Goal: Share content: Share content

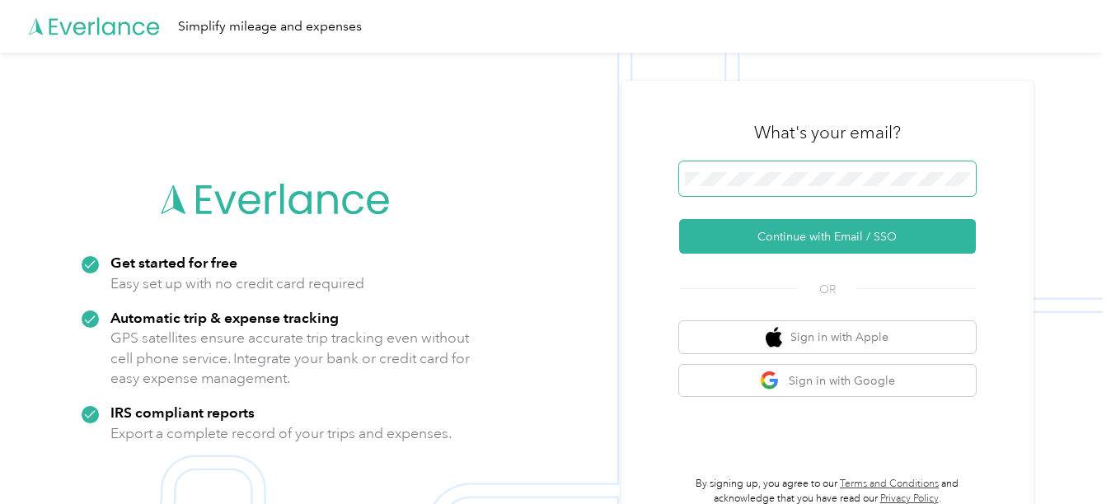
click at [797, 190] on span at bounding box center [827, 179] width 297 height 35
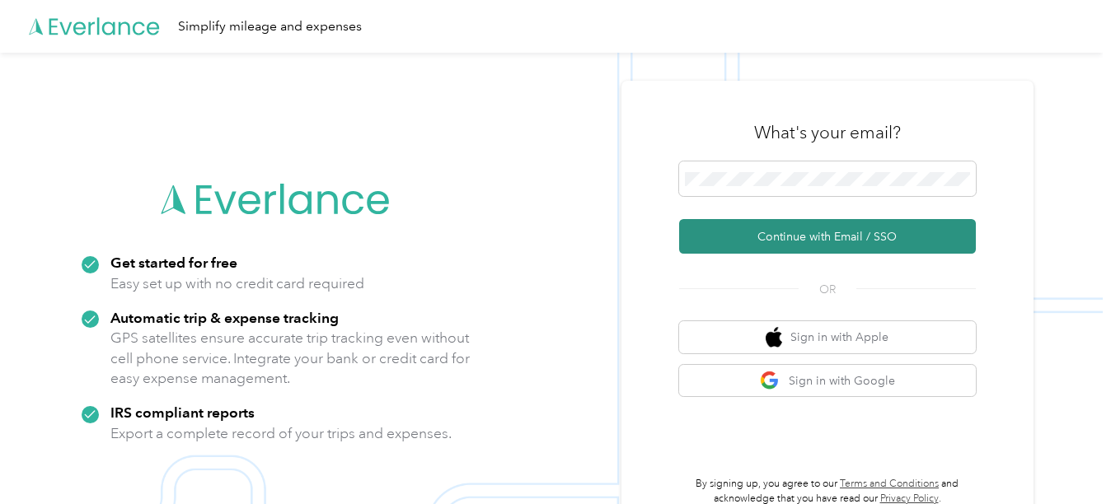
click at [783, 232] on button "Continue with Email / SSO" at bounding box center [827, 236] width 297 height 35
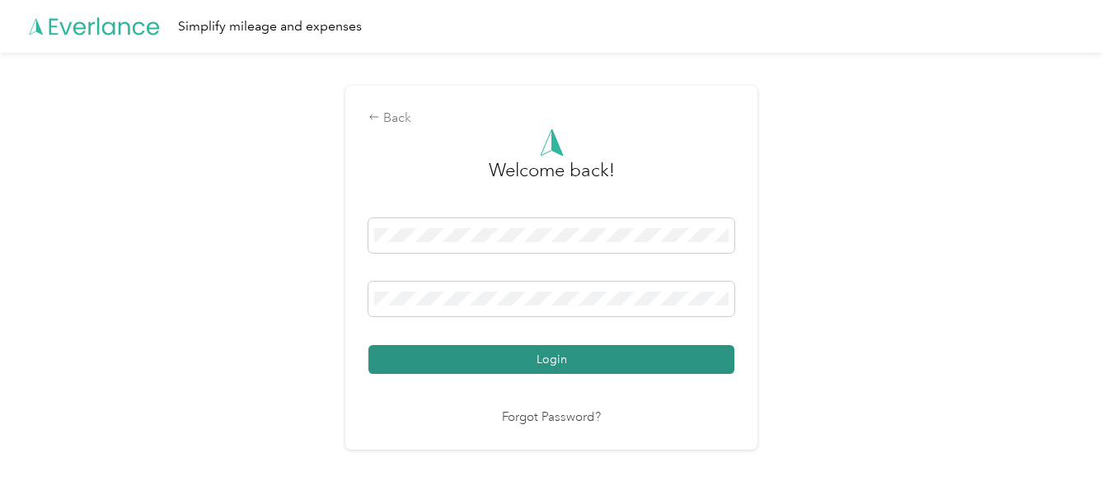
click at [569, 370] on button "Login" at bounding box center [551, 359] width 366 height 29
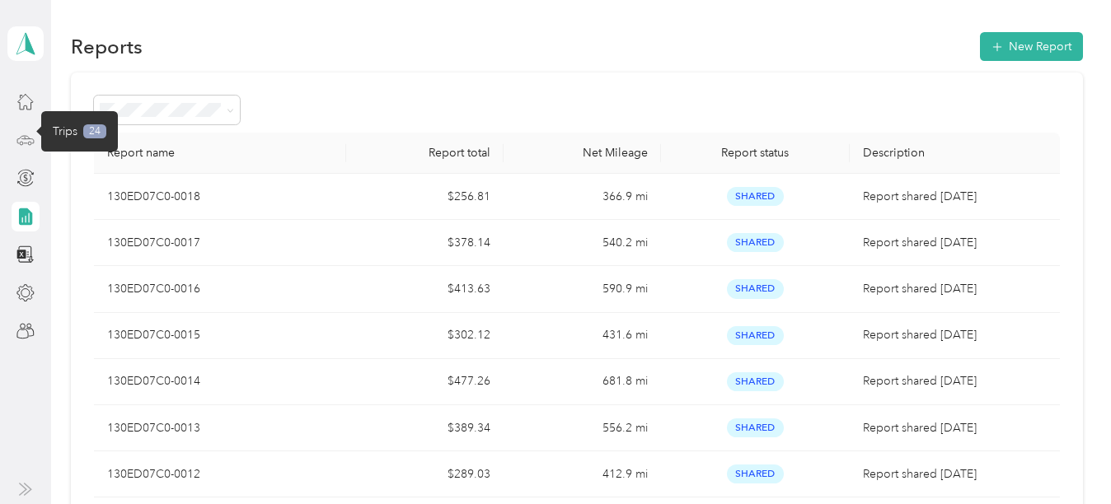
click at [30, 147] on icon at bounding box center [25, 140] width 18 height 18
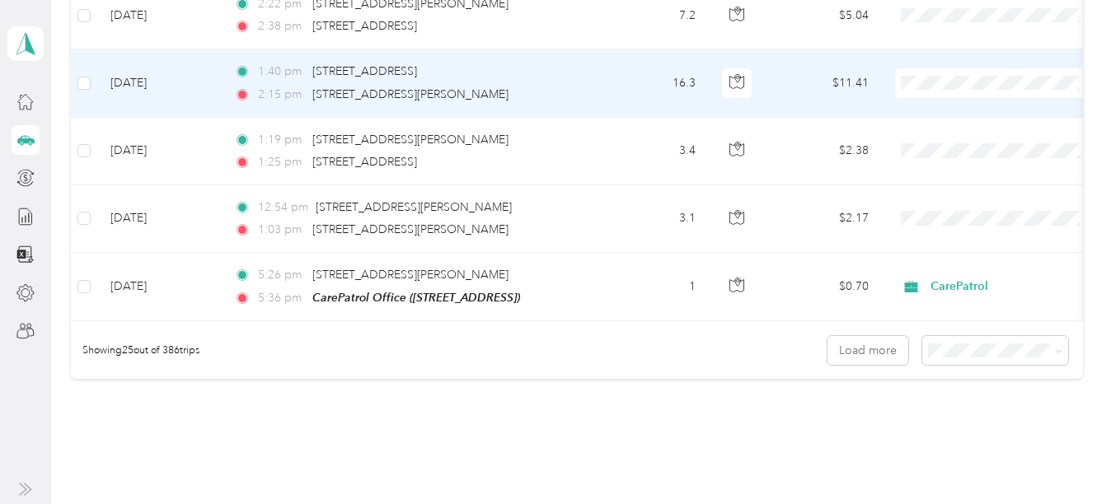
scroll to position [1766, 0]
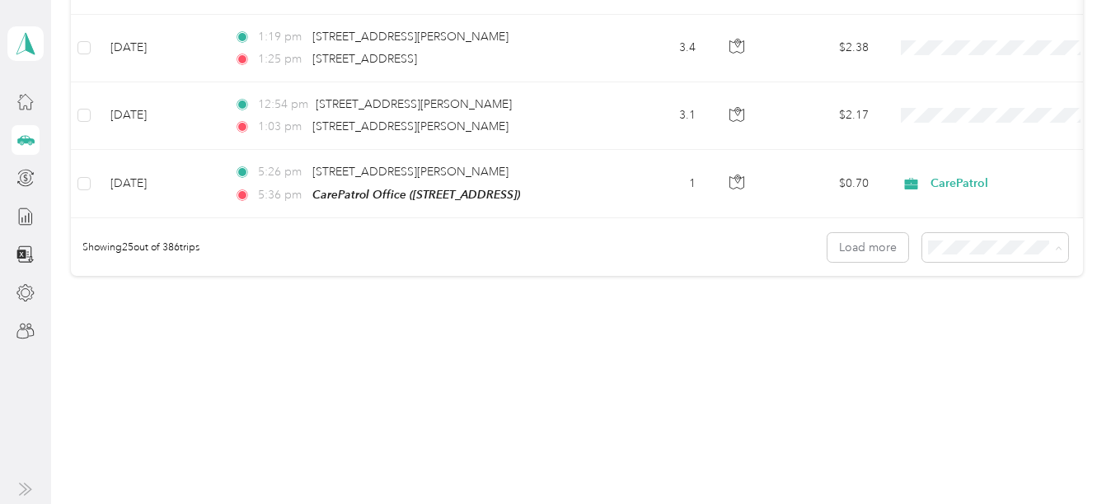
click at [954, 329] on span "100 per load" at bounding box center [964, 336] width 68 height 14
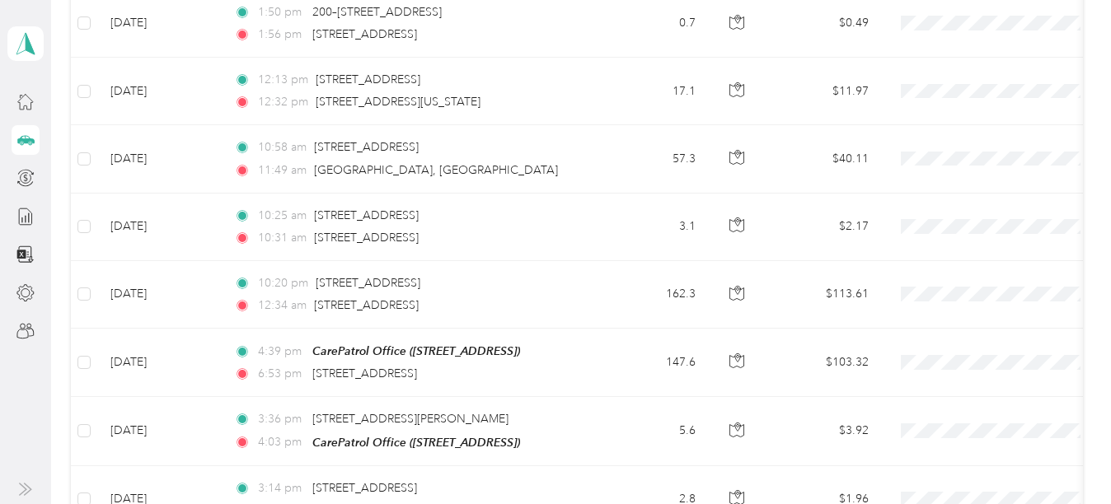
scroll to position [1766, 0]
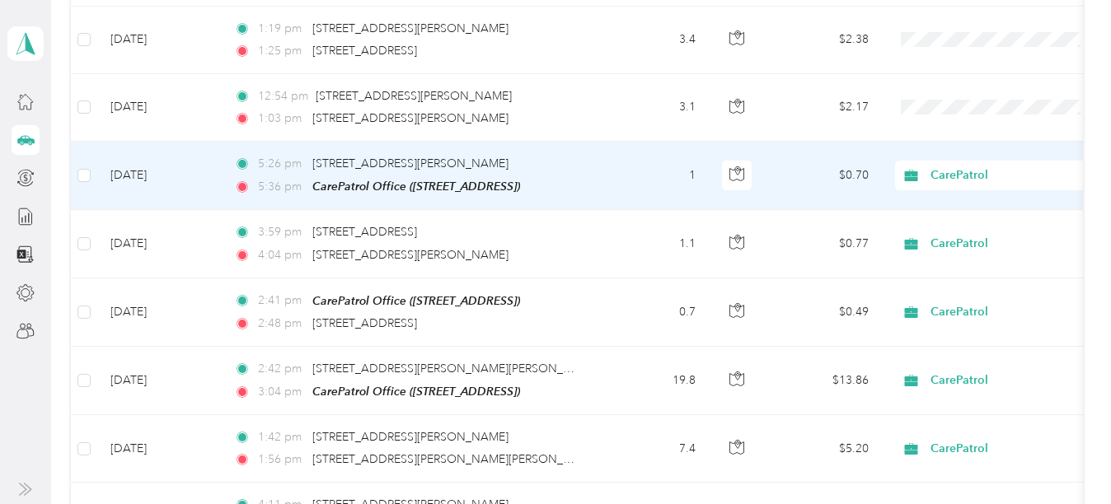
drag, startPoint x: 556, startPoint y: 123, endPoint x: 598, endPoint y: 171, distance: 63.6
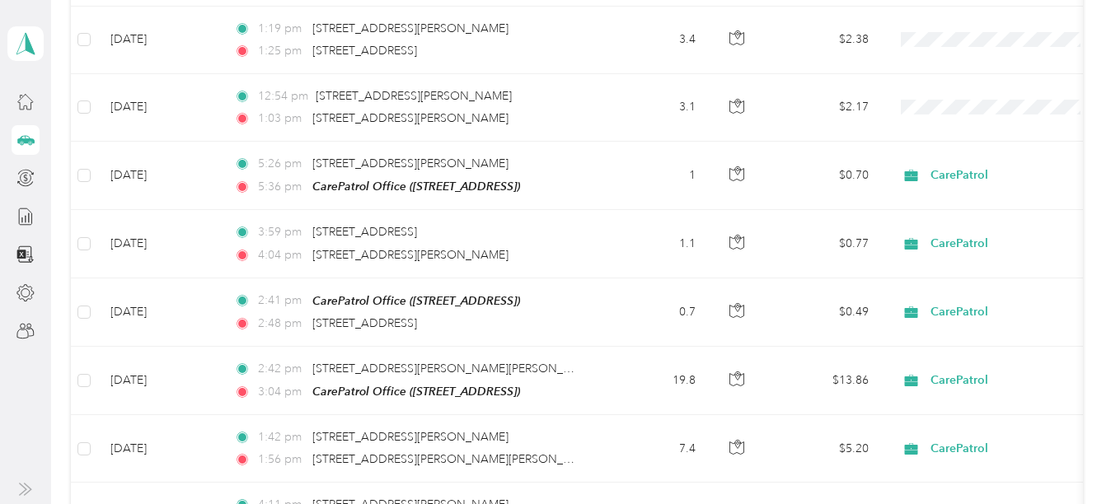
drag, startPoint x: 598, startPoint y: 171, endPoint x: 569, endPoint y: 110, distance: 67.1
click at [569, 110] on div "1:03 pm [STREET_ADDRESS][PERSON_NAME][PERSON_NAME]" at bounding box center [407, 119] width 346 height 18
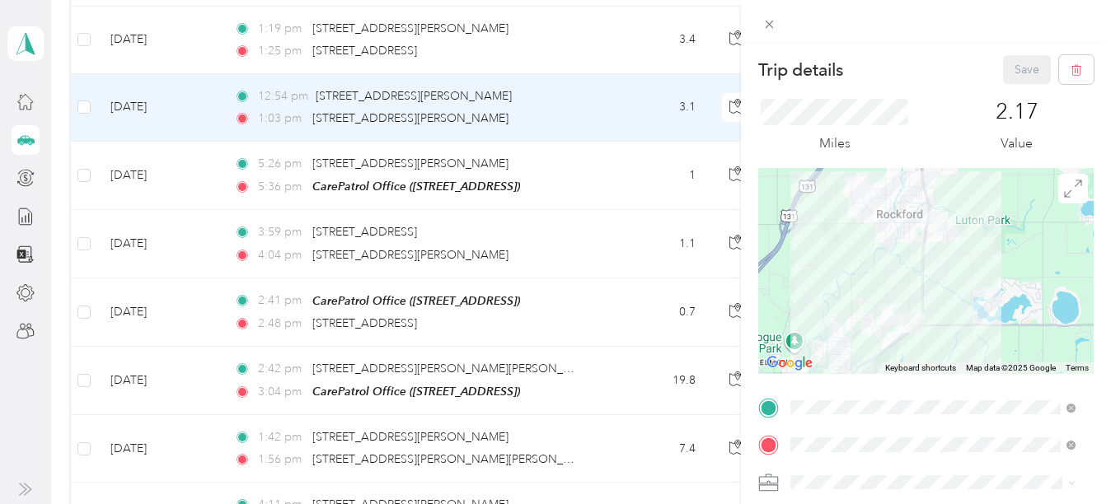
click at [602, 48] on div "Trip details Save This trip cannot be edited because it is either under review,…" at bounding box center [555, 252] width 1111 height 504
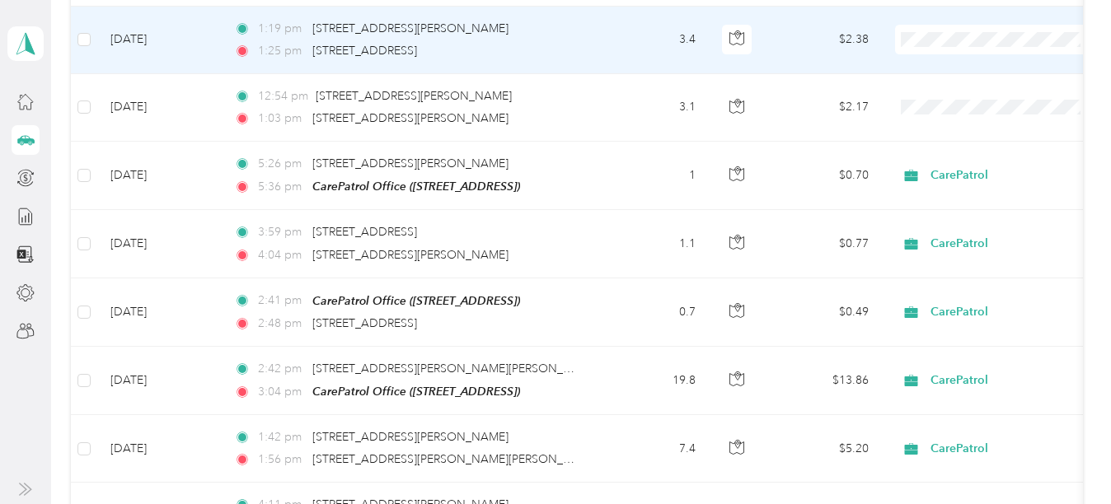
click at [602, 48] on td "3.4" at bounding box center [654, 41] width 109 height 68
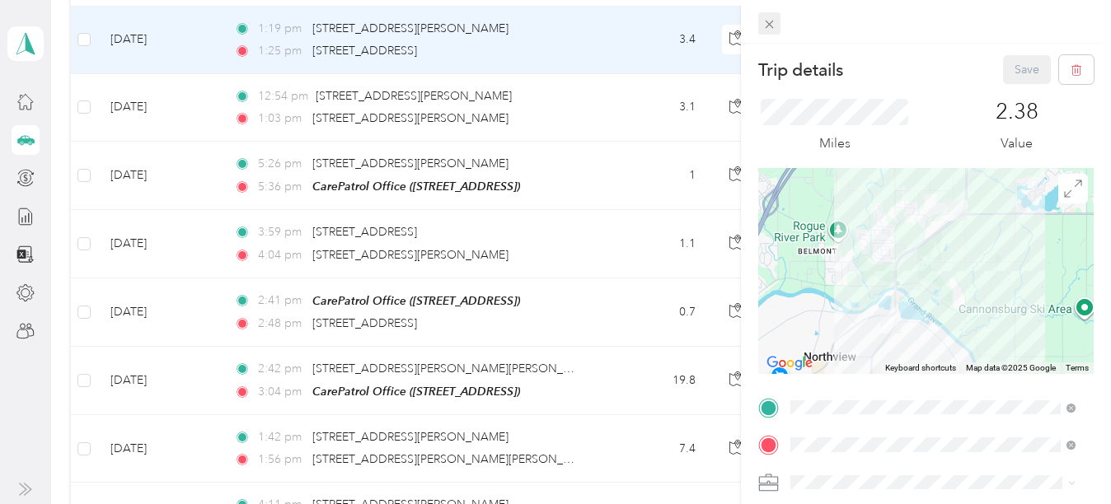
click at [762, 22] on icon at bounding box center [769, 24] width 14 height 14
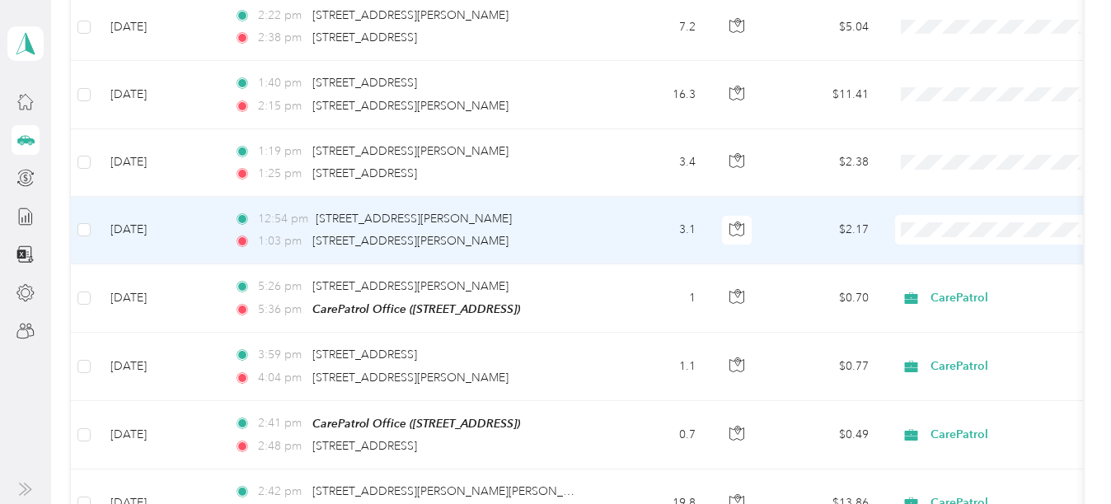
scroll to position [1642, 0]
click at [624, 211] on td "3.1" at bounding box center [654, 232] width 109 height 68
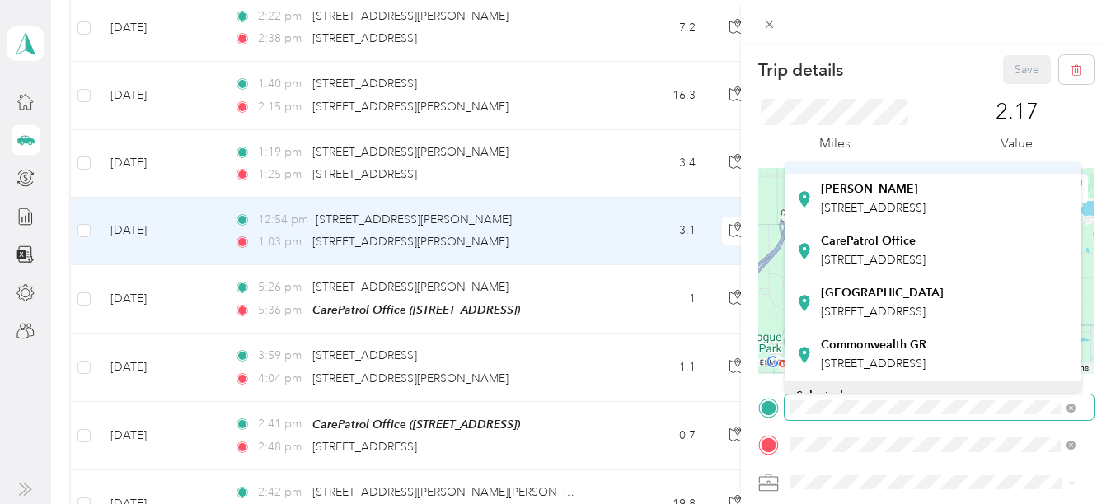
scroll to position [198, 0]
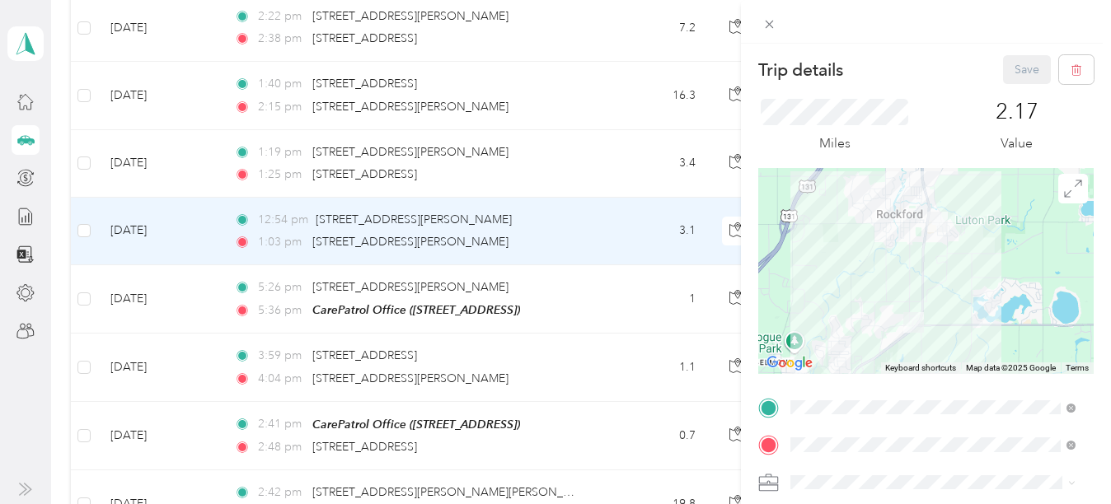
click at [864, 266] on div "CarePatrol Office [STREET_ADDRESS]" at bounding box center [873, 249] width 105 height 35
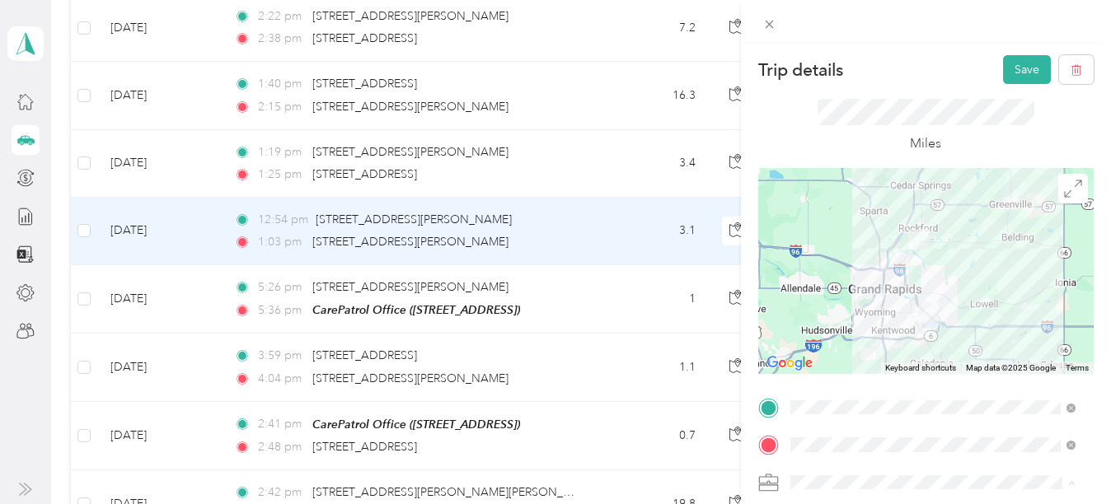
click at [851, 310] on div "CarePatrol" at bounding box center [933, 309] width 274 height 17
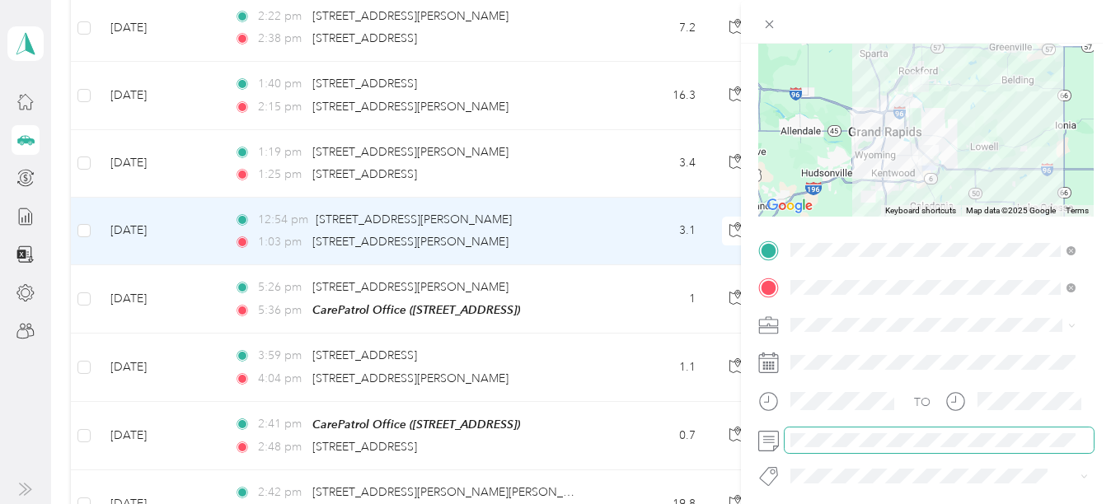
scroll to position [0, 0]
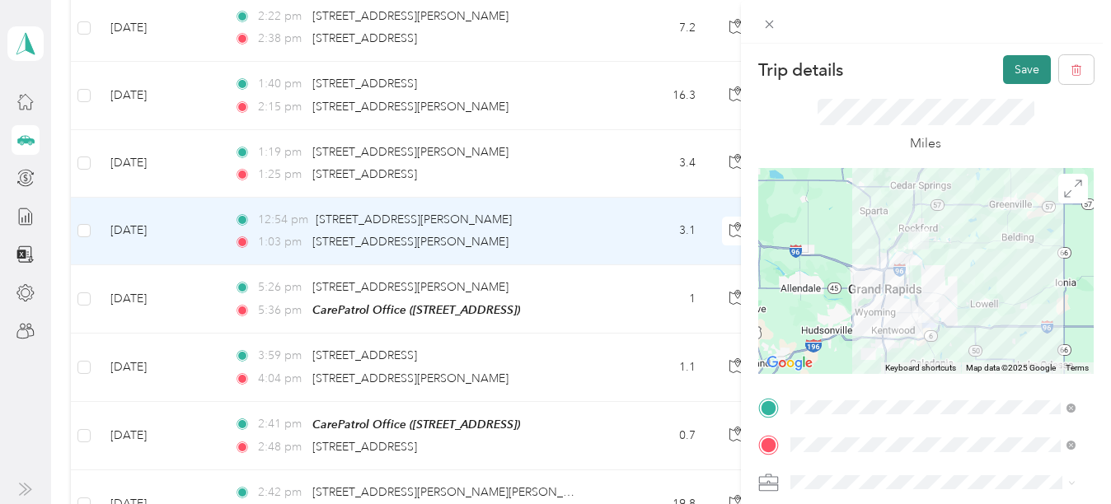
click at [1007, 68] on button "Save" at bounding box center [1027, 69] width 48 height 29
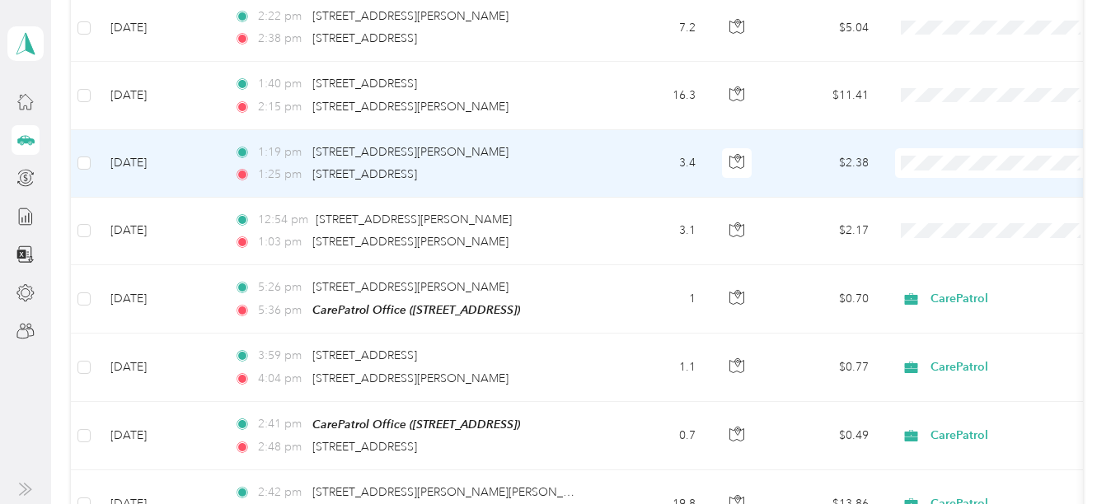
click at [596, 140] on td "1:19 pm [STREET_ADDRESS][PERSON_NAME] 1:25 pm [STREET_ADDRESS]" at bounding box center [410, 164] width 379 height 68
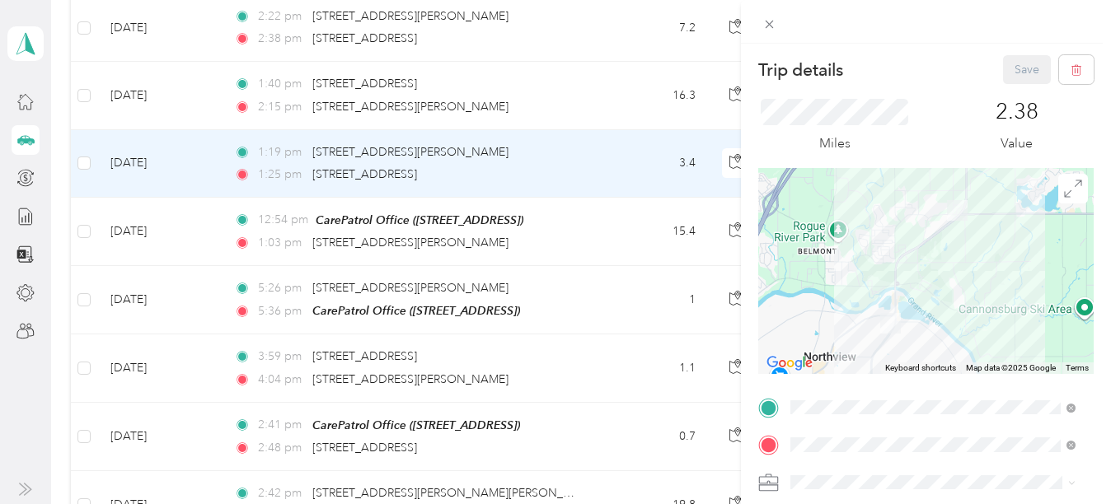
click at [830, 471] on span at bounding box center [939, 483] width 309 height 26
click at [844, 319] on ol "Work Personal CarePatrol CarePatrol Other Charity Medical Moving Commute" at bounding box center [933, 352] width 297 height 231
click at [1017, 67] on button "Save" at bounding box center [1027, 69] width 48 height 29
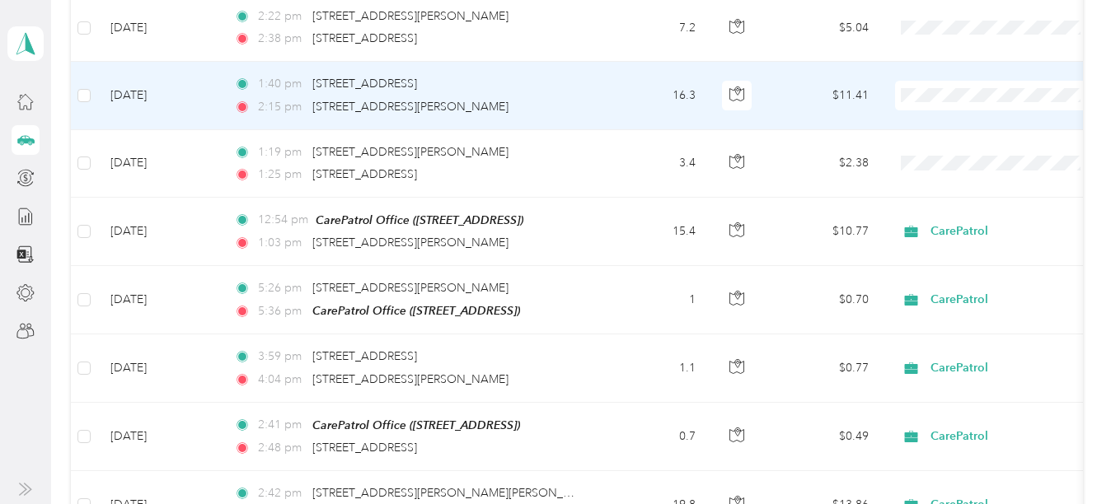
click at [599, 73] on td "1:40 pm [STREET_ADDRESS] 2:15 pm [STREET_ADDRESS][PERSON_NAME]" at bounding box center [410, 96] width 379 height 68
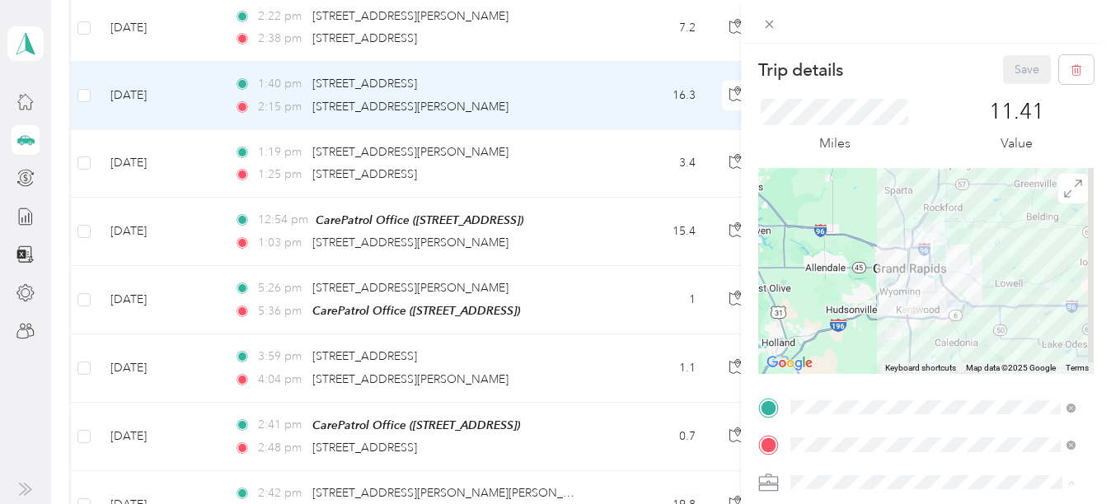
click at [850, 326] on li "CarePatrol" at bounding box center [933, 338] width 297 height 29
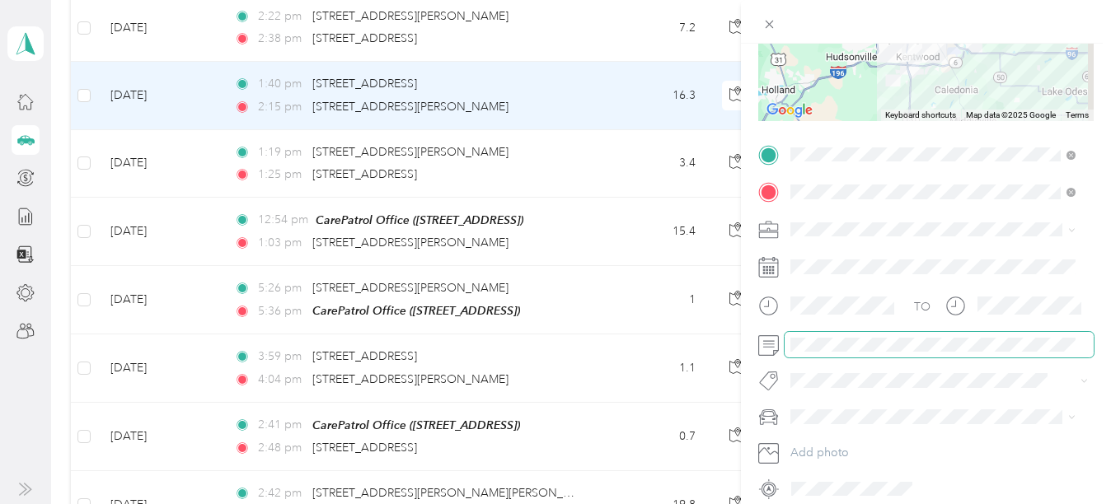
scroll to position [26, 0]
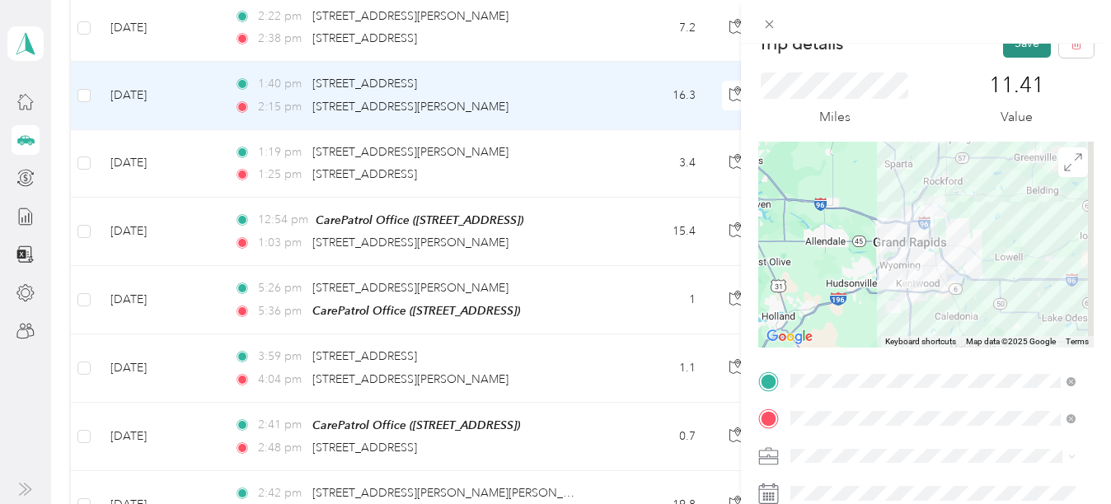
click at [1026, 52] on button "Save" at bounding box center [1027, 43] width 48 height 29
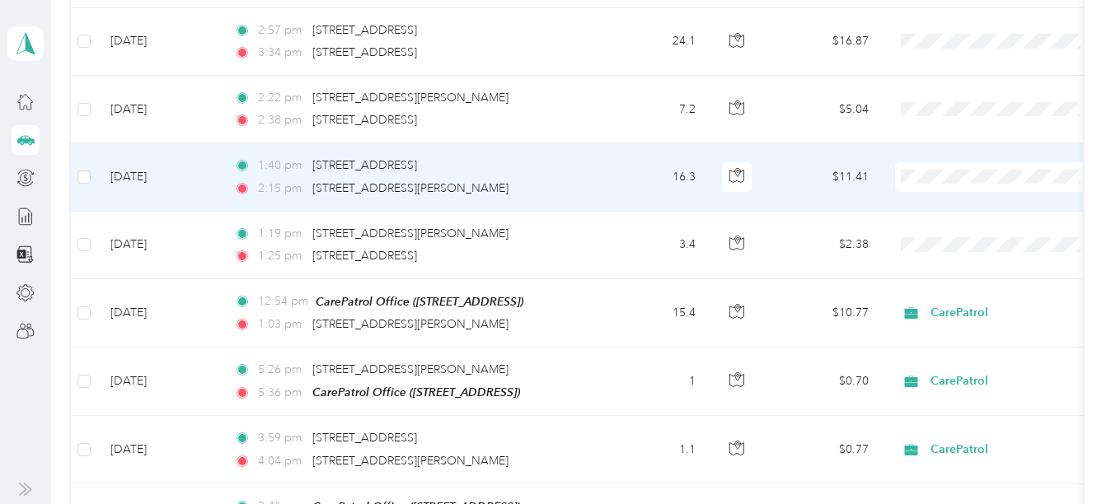
scroll to position [1560, 0]
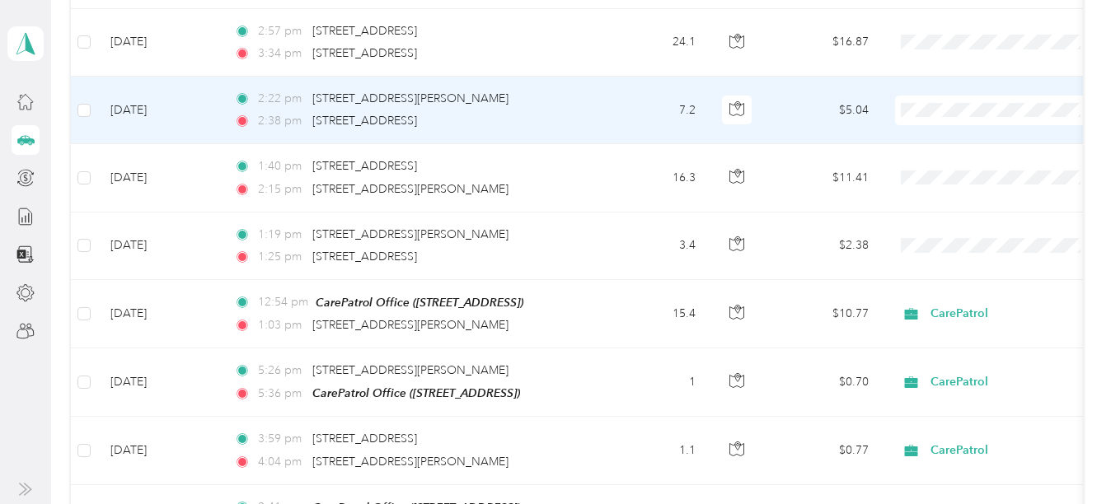
click at [607, 96] on td "7.2" at bounding box center [654, 111] width 109 height 68
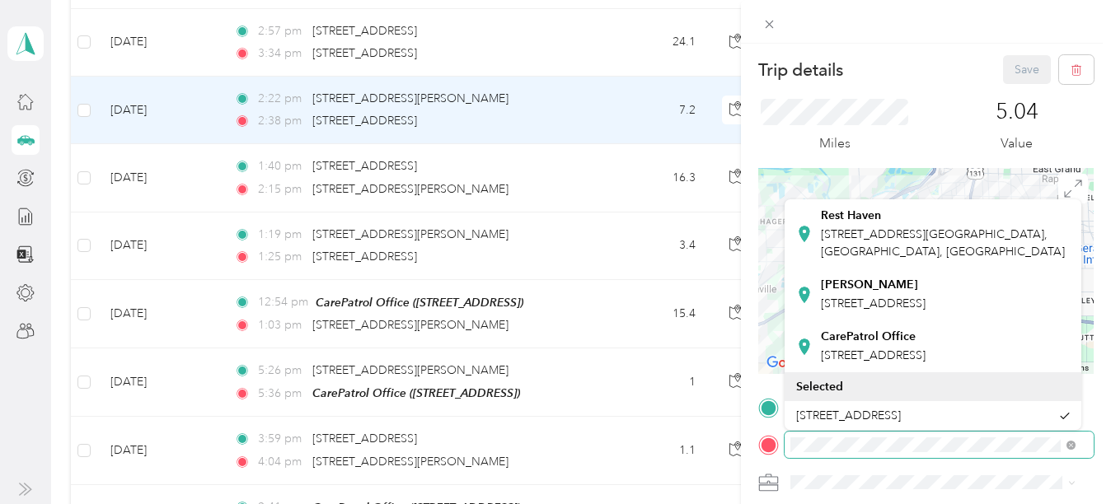
scroll to position [344, 0]
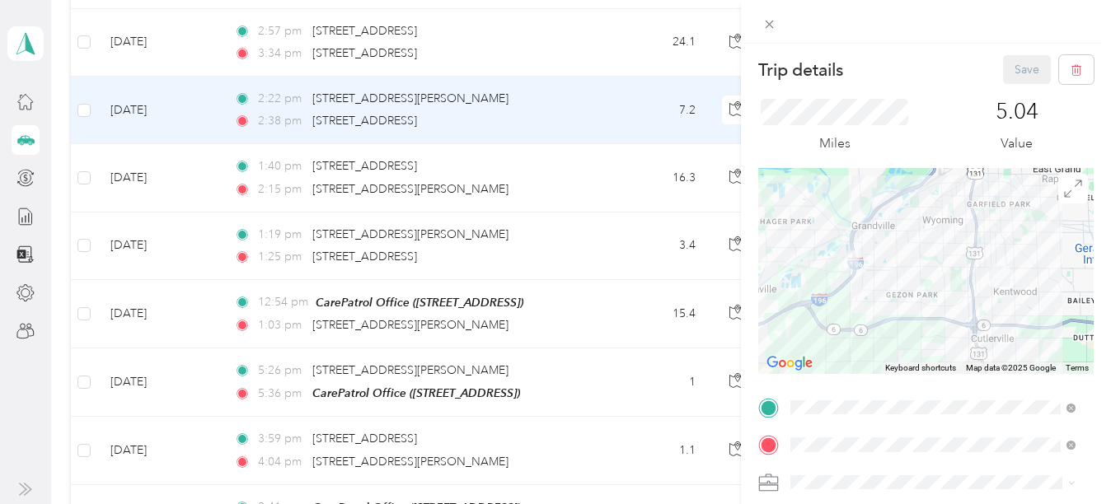
click at [863, 364] on div "CarePatrol Office [STREET_ADDRESS]" at bounding box center [873, 347] width 105 height 35
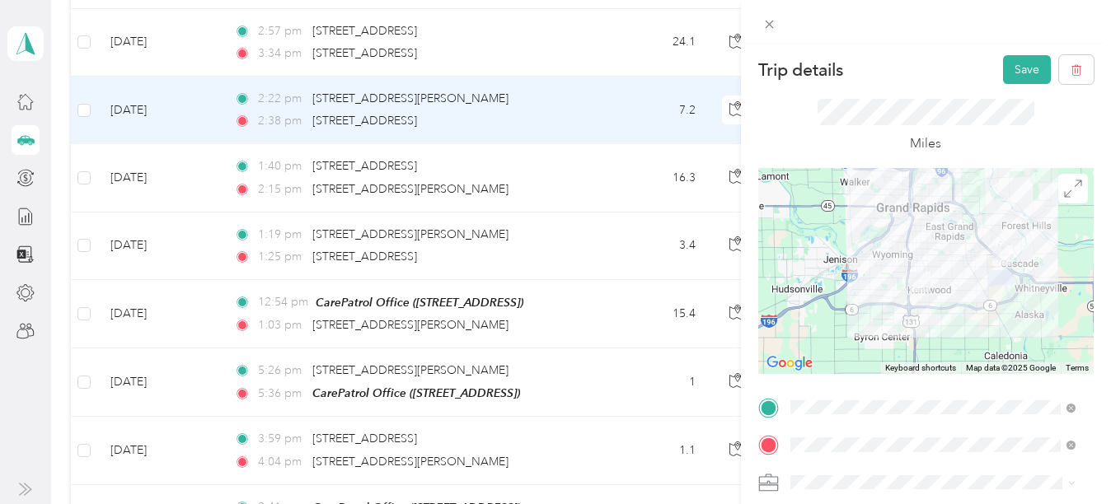
click at [855, 322] on ol "Work Personal CarePatrol CarePatrol Other Charity Medical Moving Commute" at bounding box center [933, 347] width 297 height 231
click at [1019, 69] on button "Save" at bounding box center [1027, 69] width 48 height 29
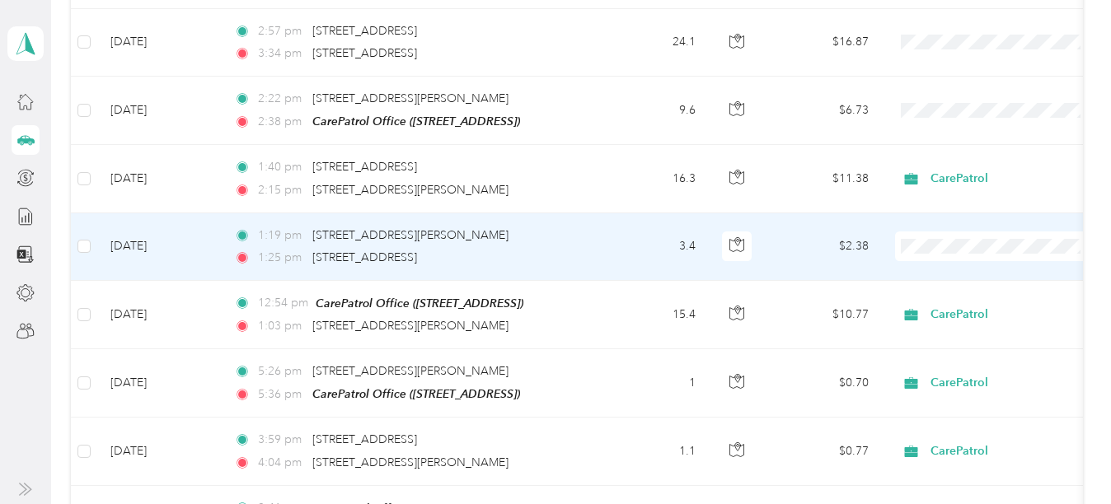
click at [942, 326] on span "CarePatrol" at bounding box center [1012, 330] width 152 height 17
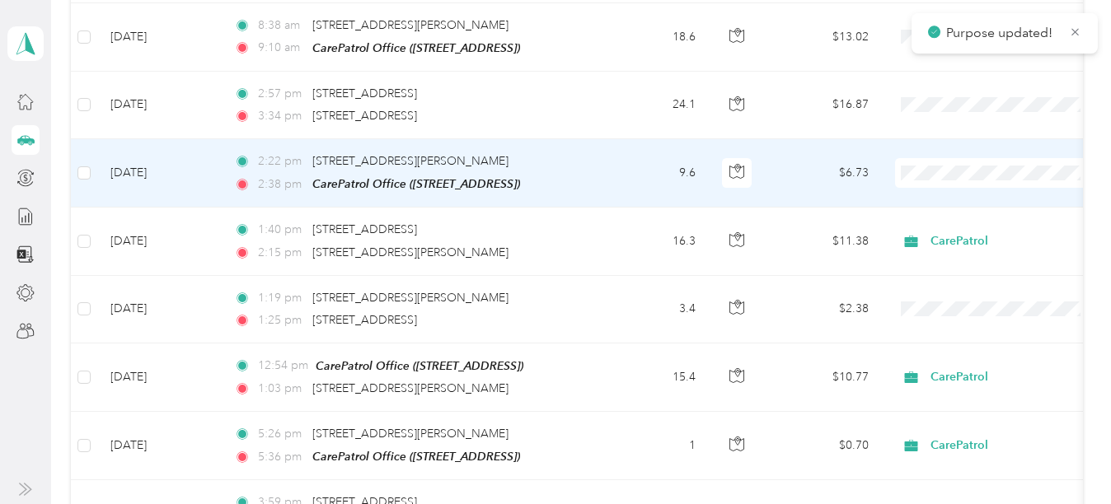
scroll to position [1496, 0]
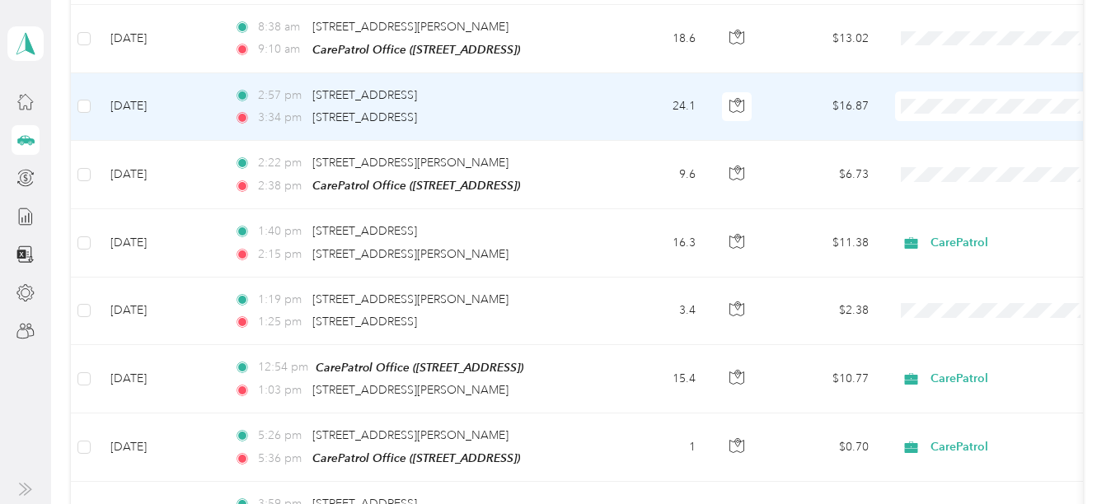
click at [616, 108] on td "24.1" at bounding box center [654, 107] width 109 height 68
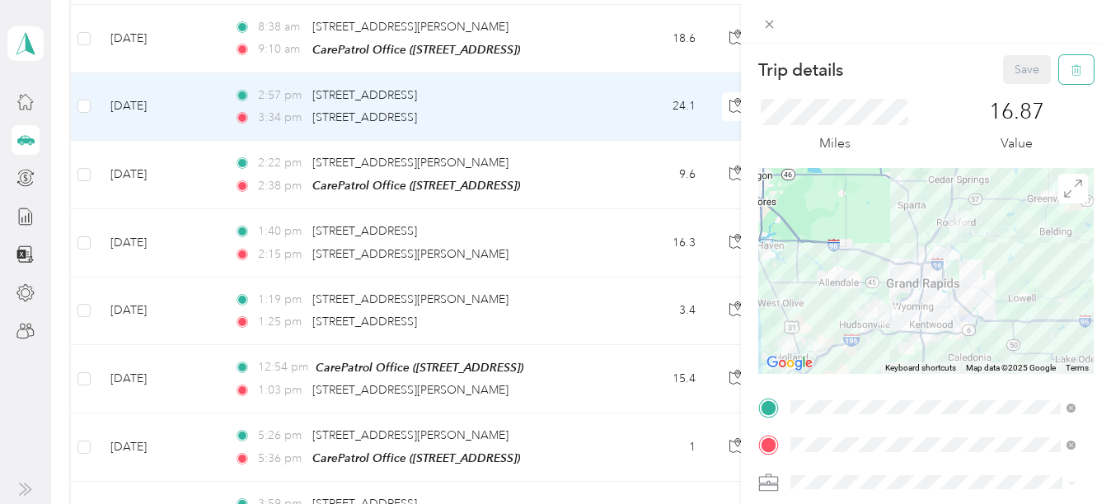
click at [1070, 72] on icon "button" at bounding box center [1076, 70] width 12 height 12
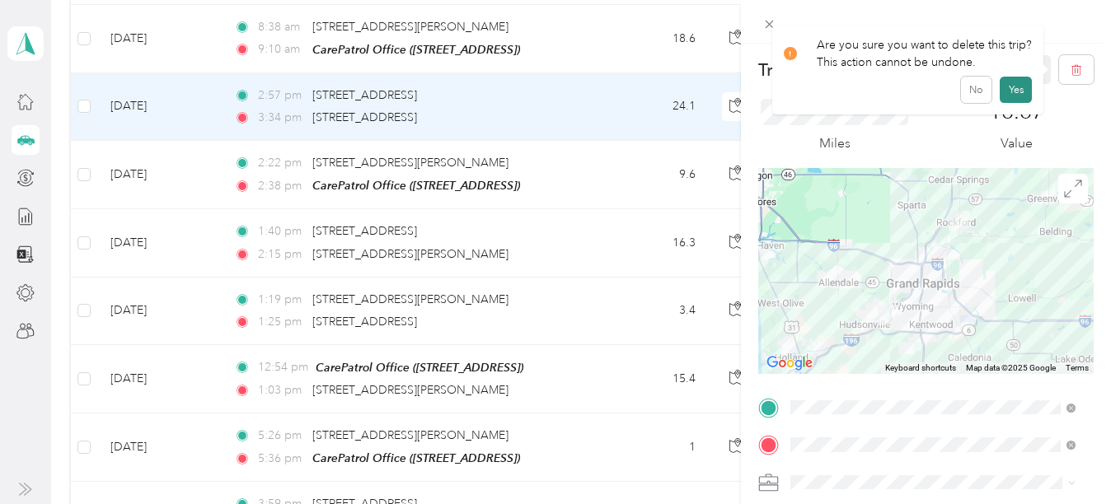
click at [1009, 92] on button "Yes" at bounding box center [1016, 90] width 32 height 26
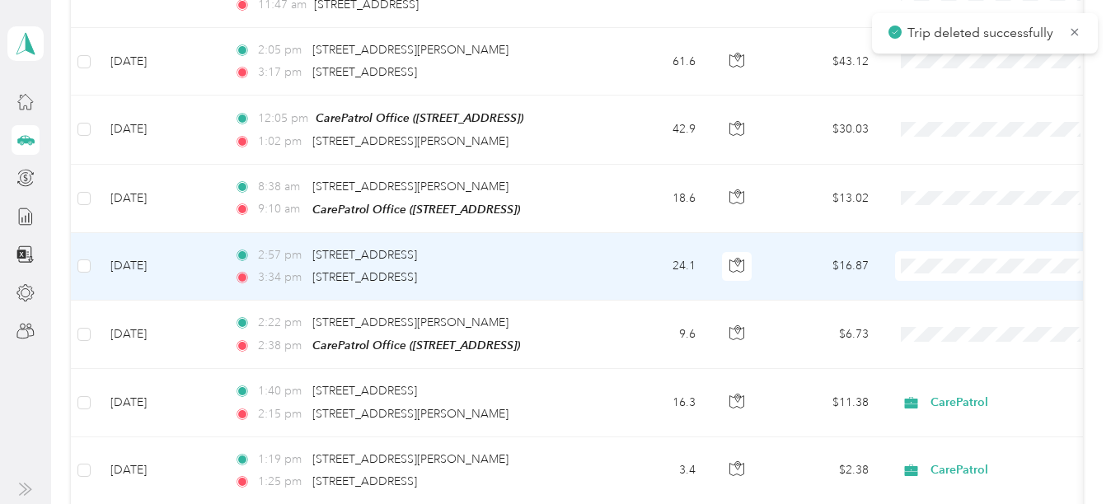
scroll to position [1329, 0]
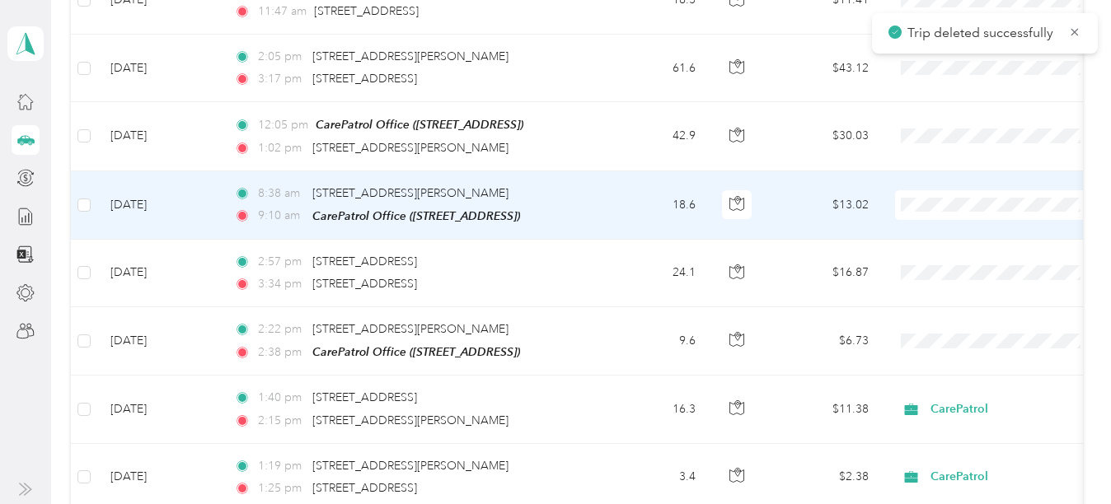
click at [593, 194] on td "8:38 am 8370–[STREET_ADDRESS][PERSON_NAME] 9:10 am CarePatrol Office ([STREET_A…" at bounding box center [410, 205] width 379 height 68
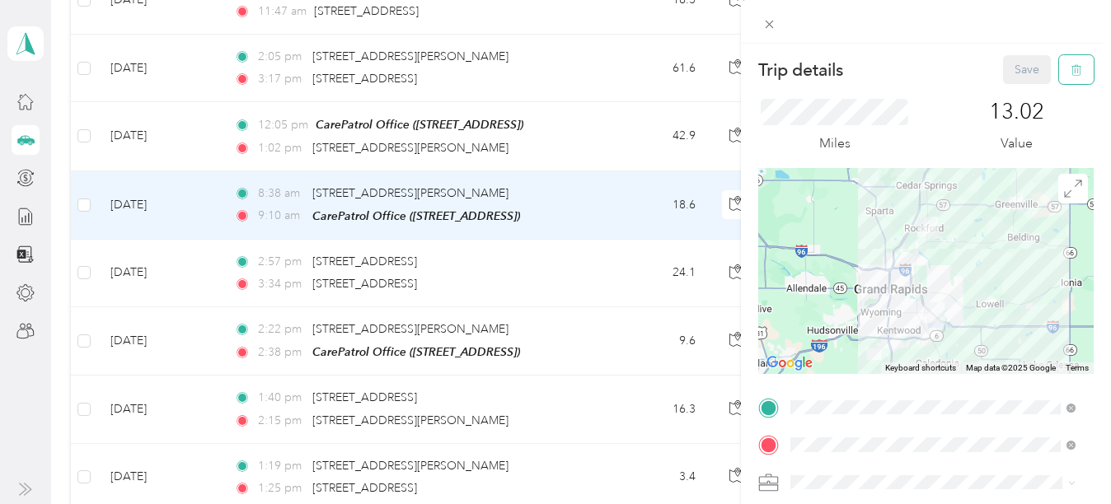
click at [1070, 68] on icon "button" at bounding box center [1076, 70] width 12 height 12
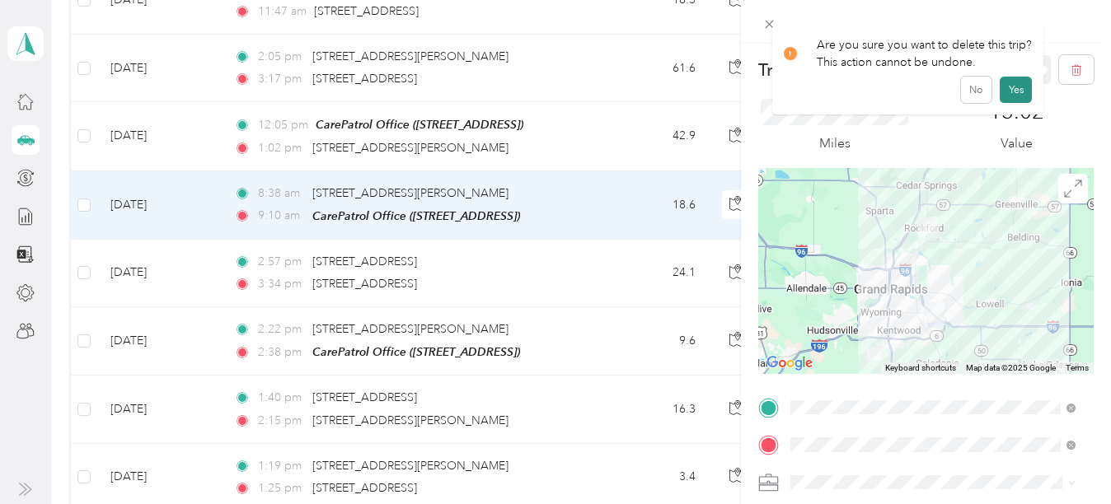
click at [1004, 84] on button "Yes" at bounding box center [1016, 90] width 32 height 26
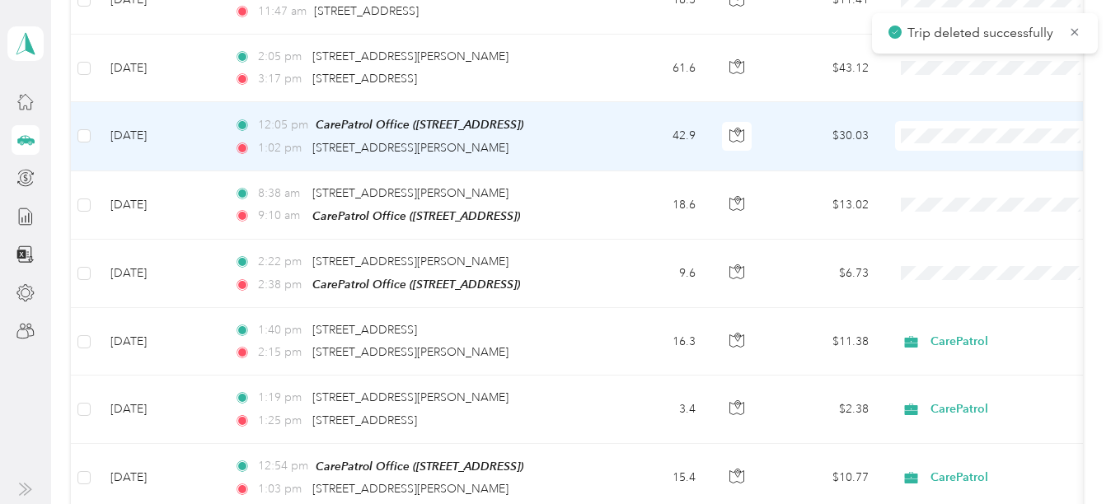
click at [620, 132] on td "42.9" at bounding box center [654, 136] width 109 height 68
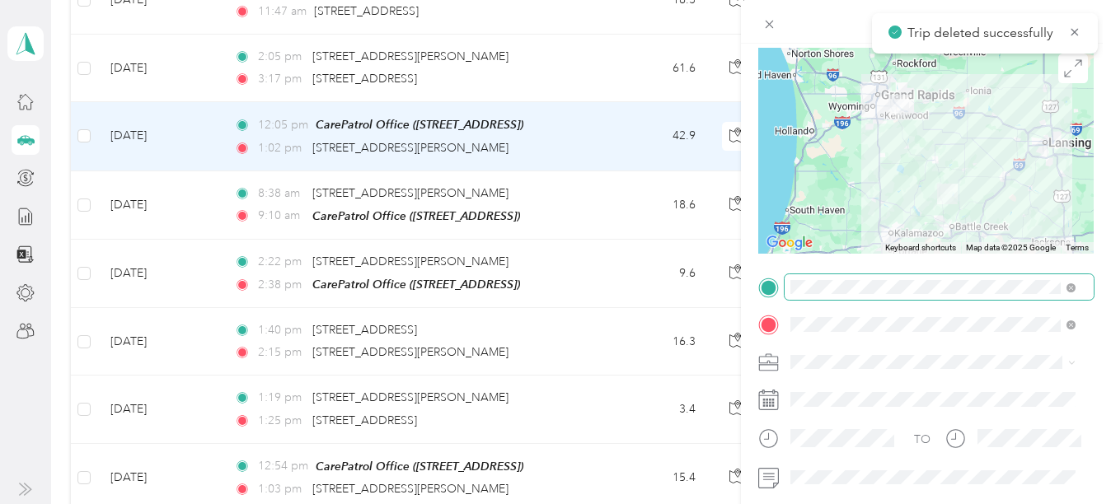
scroll to position [121, 0]
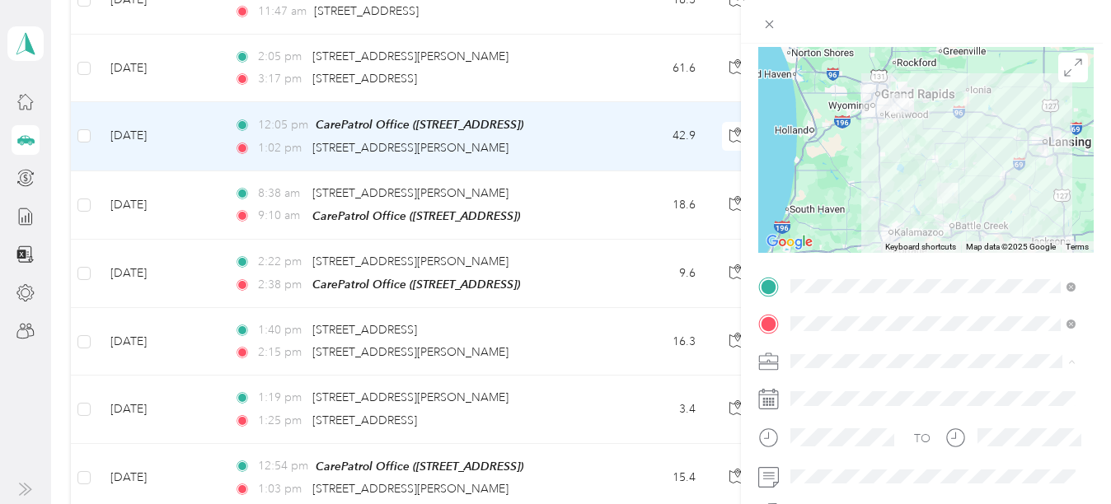
click at [855, 217] on div "CarePatrol" at bounding box center [933, 216] width 274 height 17
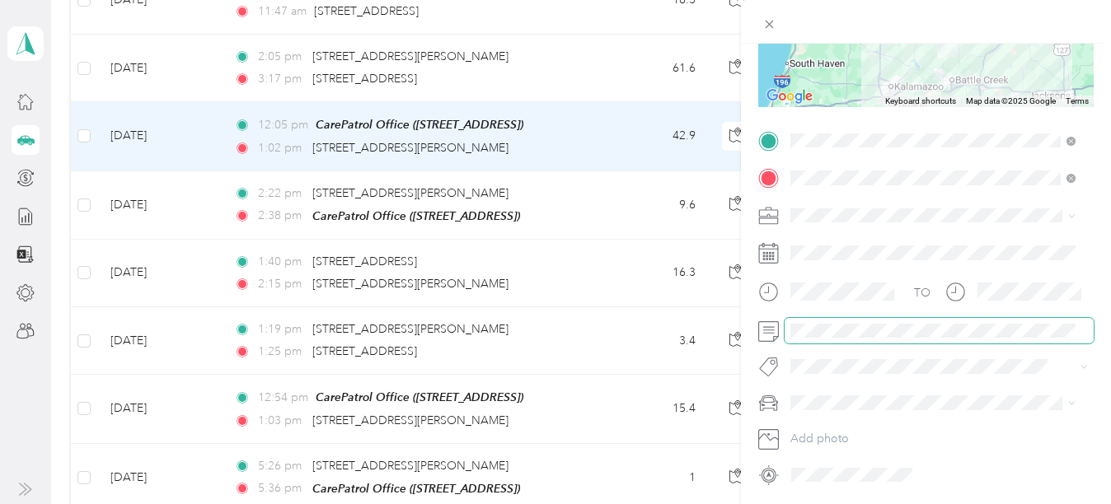
scroll to position [0, 0]
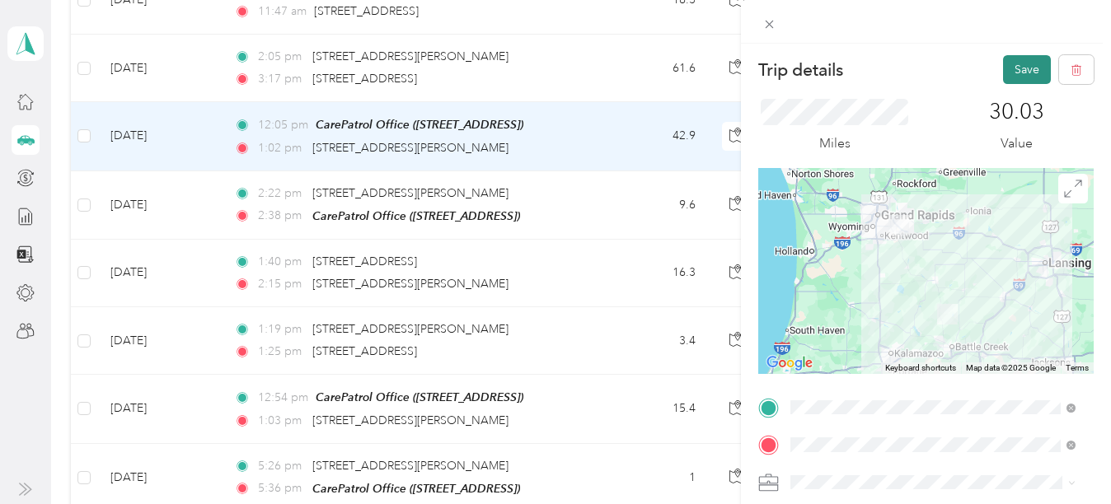
click at [1003, 72] on button "Save" at bounding box center [1027, 69] width 48 height 29
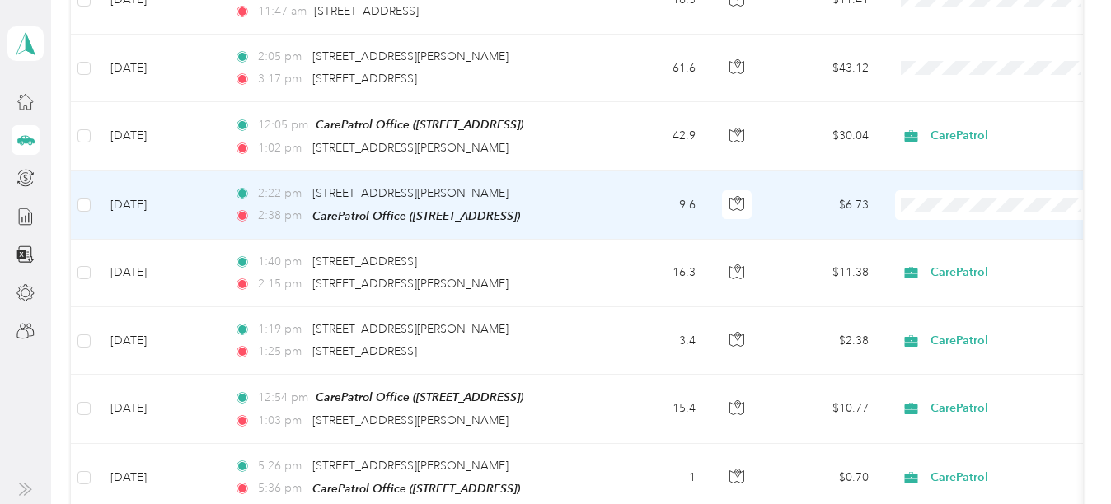
click at [952, 302] on ol "Work Personal CarePatrol CarePatrol Other Charity Medical Moving Commute" at bounding box center [998, 333] width 204 height 231
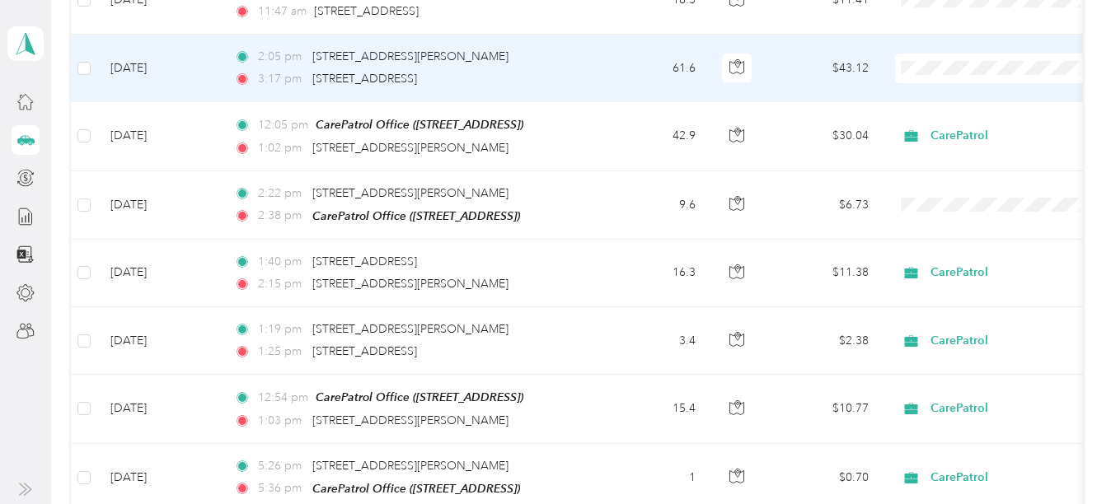
click at [570, 48] on div "2:05 pm [STREET_ADDRESS][PERSON_NAME]" at bounding box center [407, 57] width 346 height 18
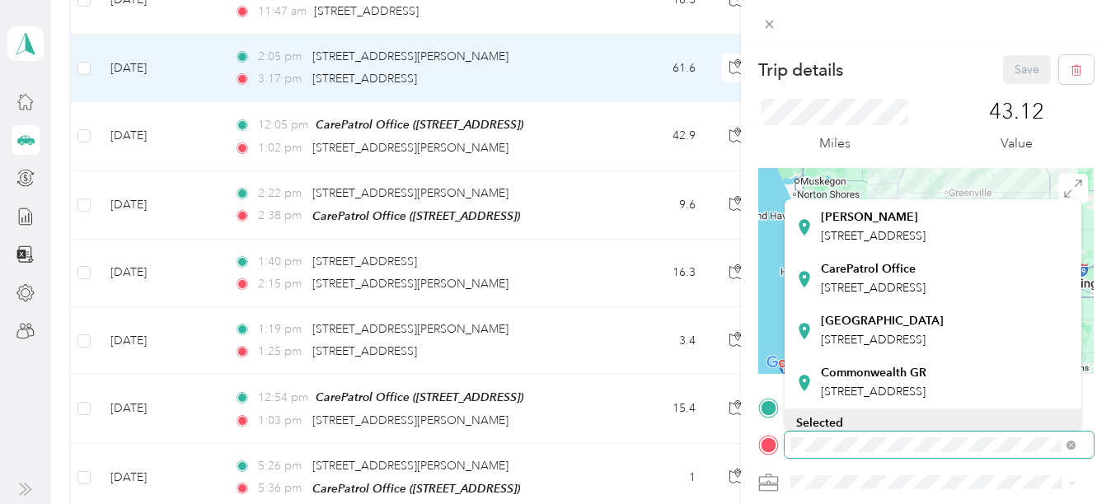
scroll to position [209, 0]
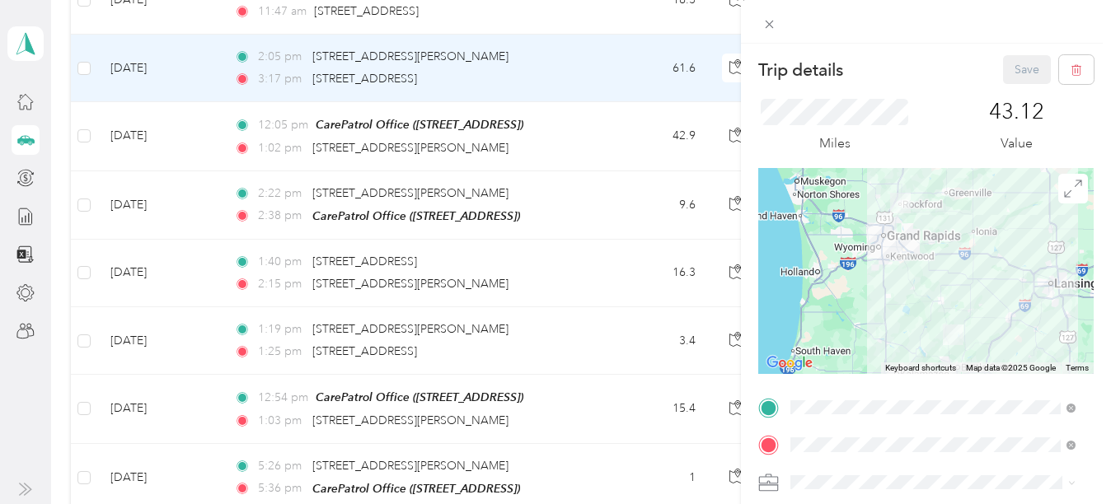
click at [867, 292] on span "[STREET_ADDRESS]" at bounding box center [873, 285] width 105 height 14
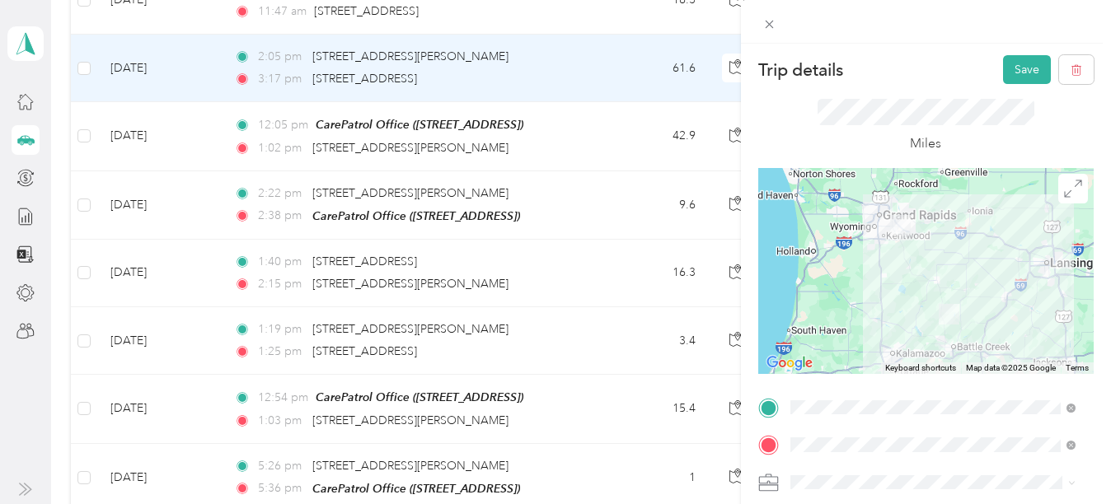
click at [836, 326] on li "CarePatrol" at bounding box center [933, 329] width 297 height 29
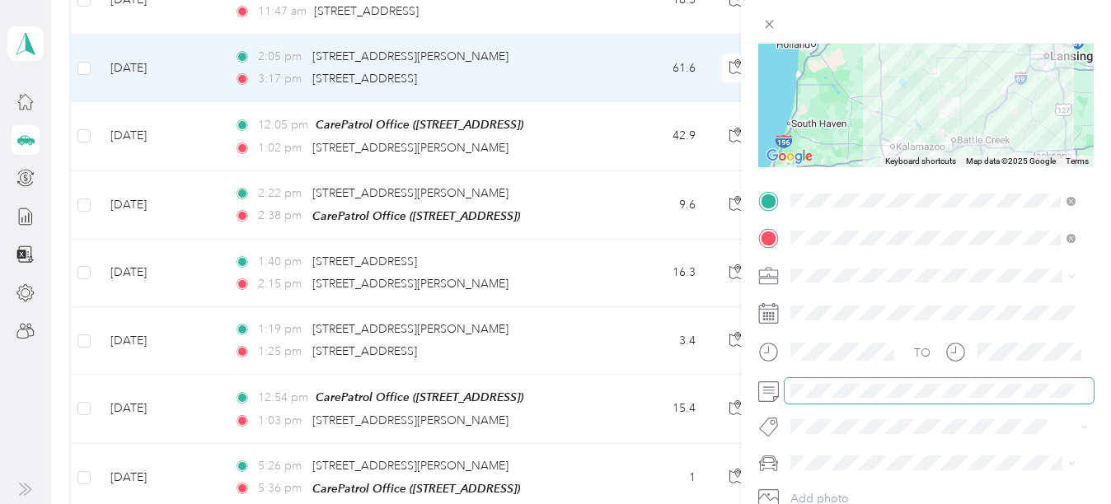
scroll to position [0, 0]
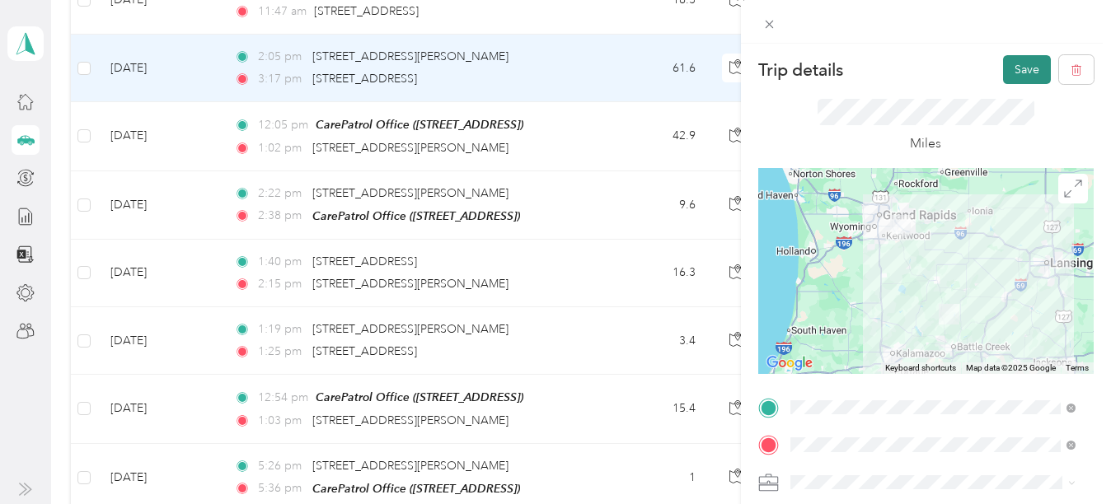
click at [1014, 63] on button "Save" at bounding box center [1027, 69] width 48 height 29
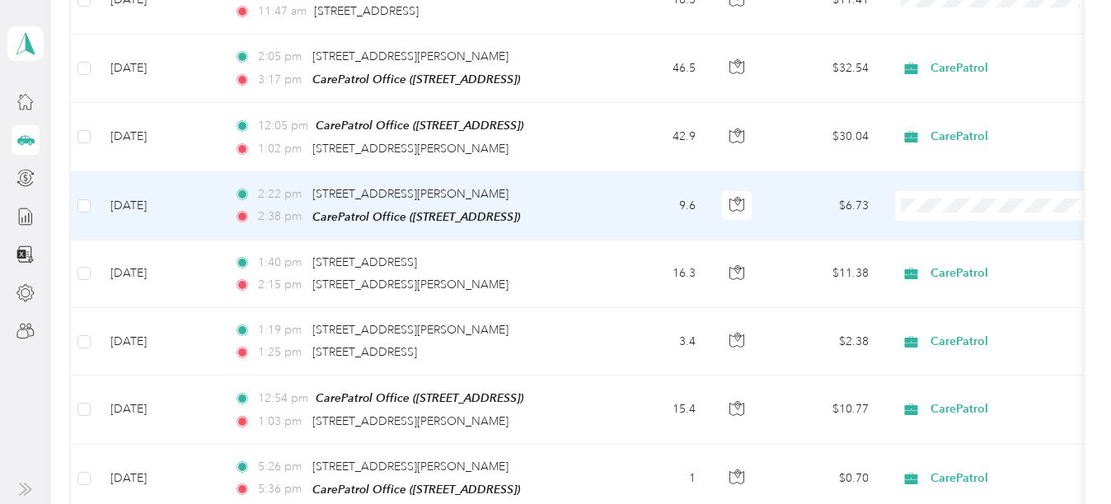
click at [940, 280] on li "CarePatrol" at bounding box center [998, 290] width 204 height 29
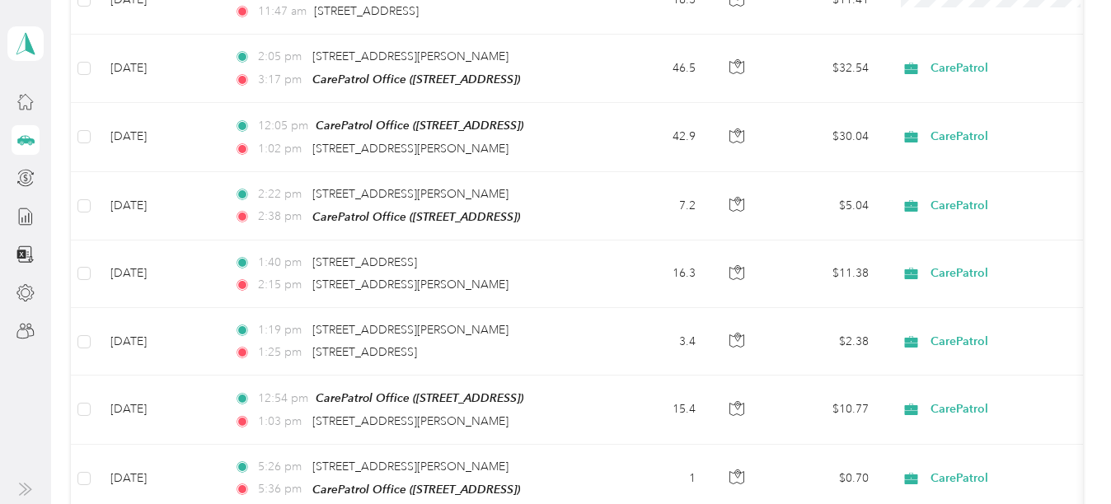
scroll to position [1059, 0]
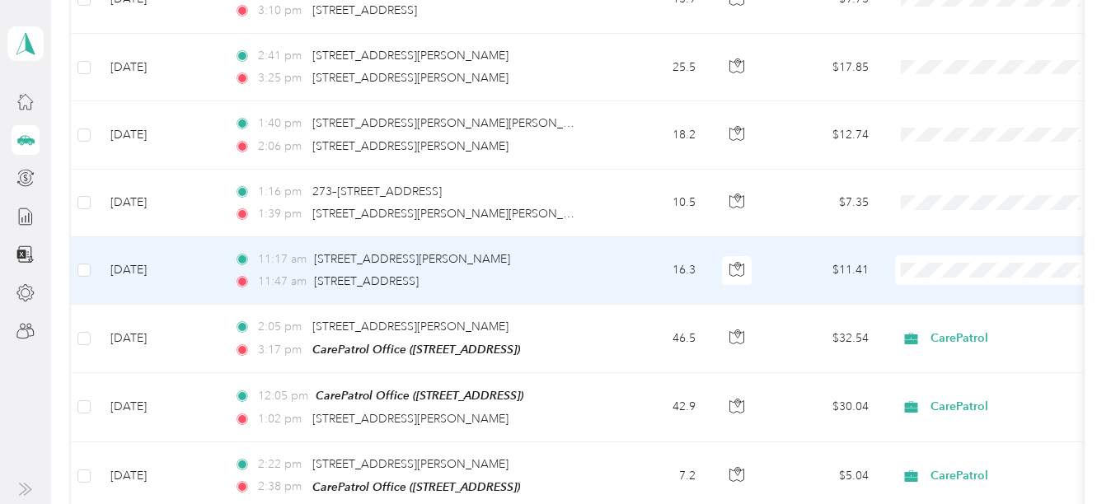
click at [630, 263] on td "16.3" at bounding box center [654, 271] width 109 height 68
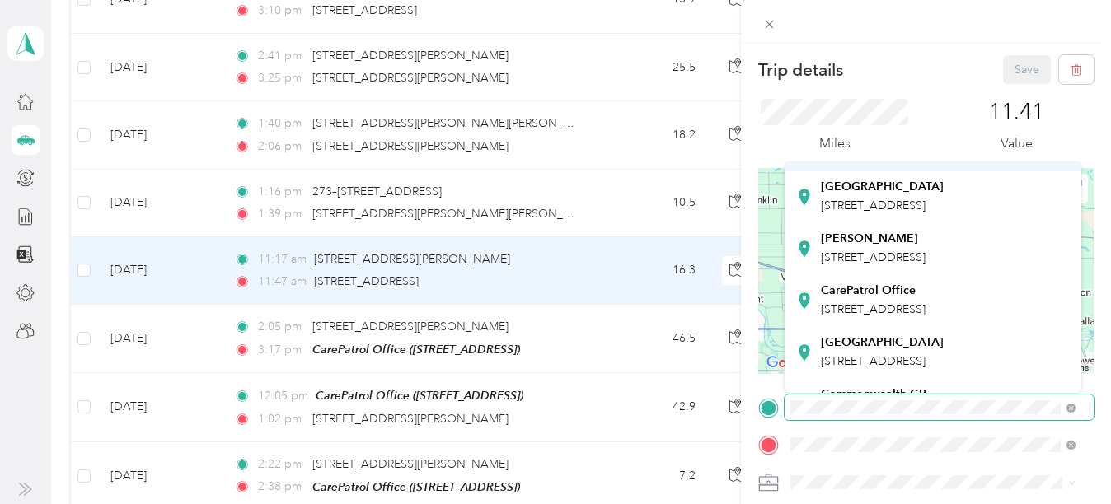
scroll to position [148, 0]
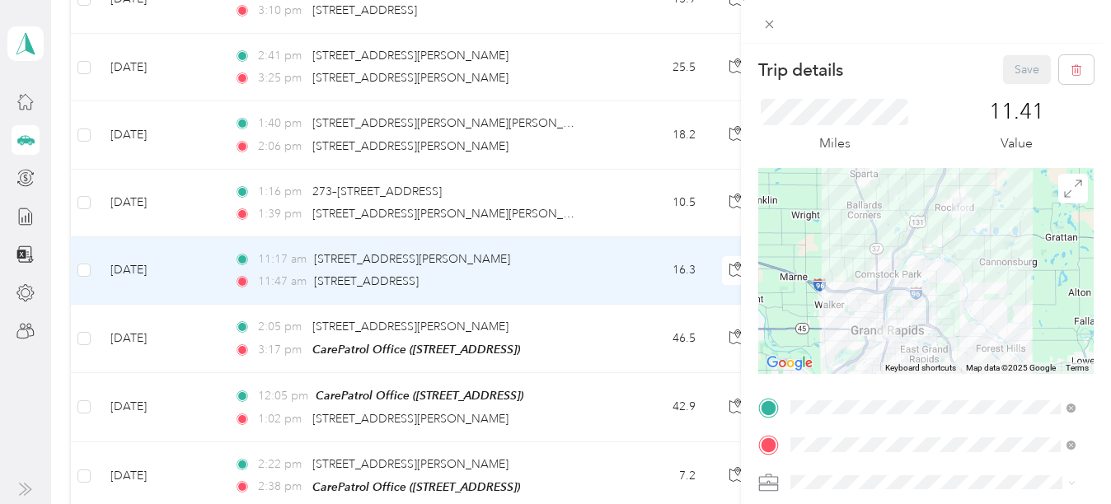
click at [853, 326] on li "CarePatrol Office [STREET_ADDRESS]" at bounding box center [933, 300] width 297 height 52
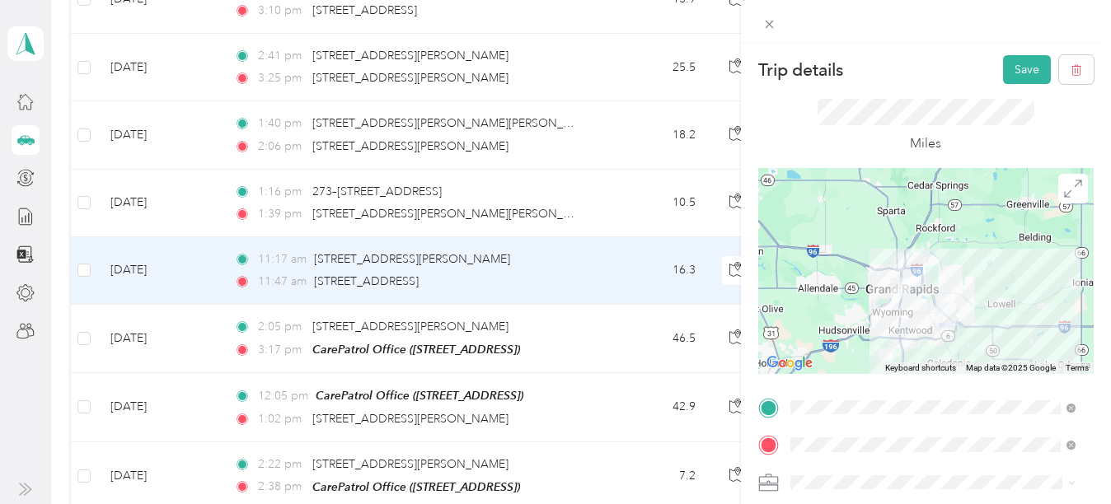
click at [848, 338] on span "CarePatrol" at bounding box center [823, 337] width 54 height 14
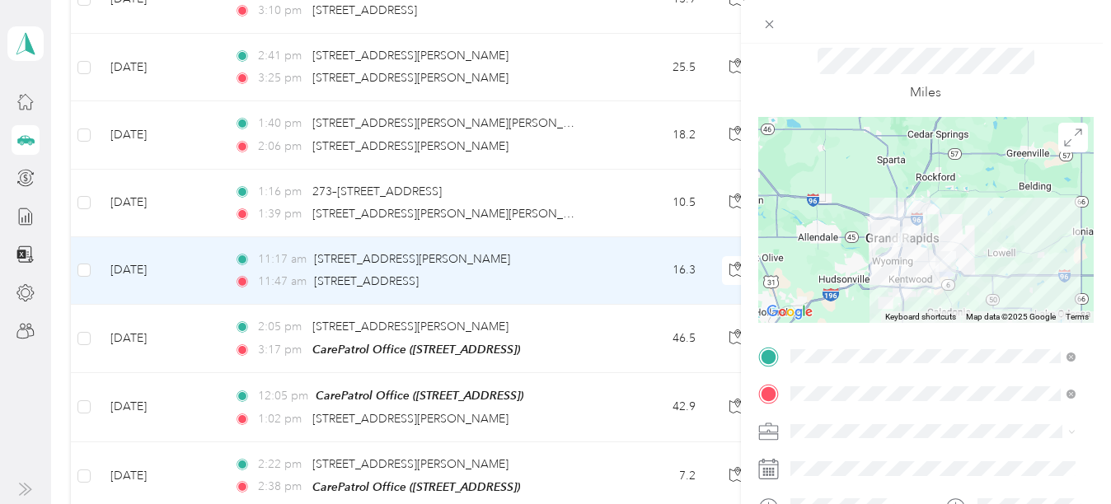
scroll to position [0, 0]
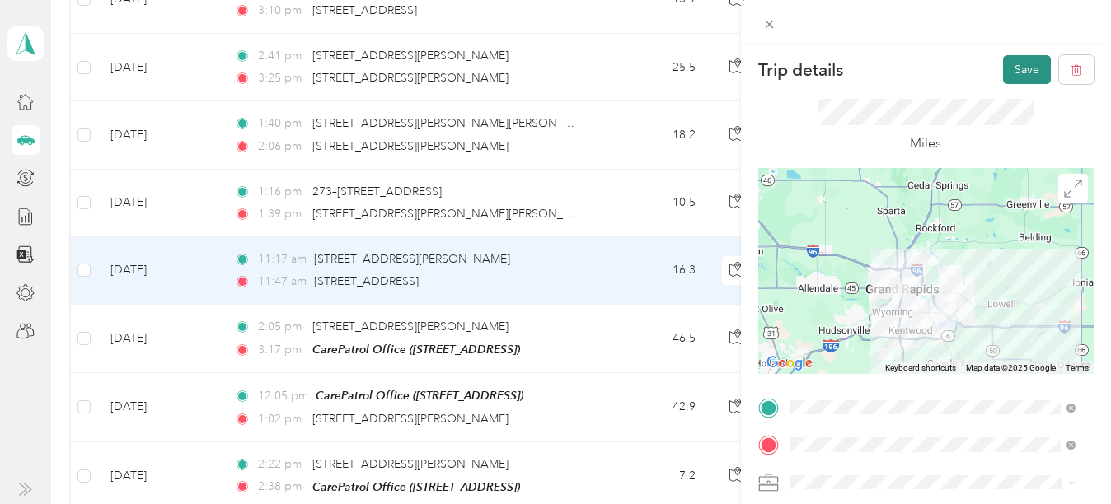
click at [1008, 68] on button "Save" at bounding box center [1027, 69] width 48 height 29
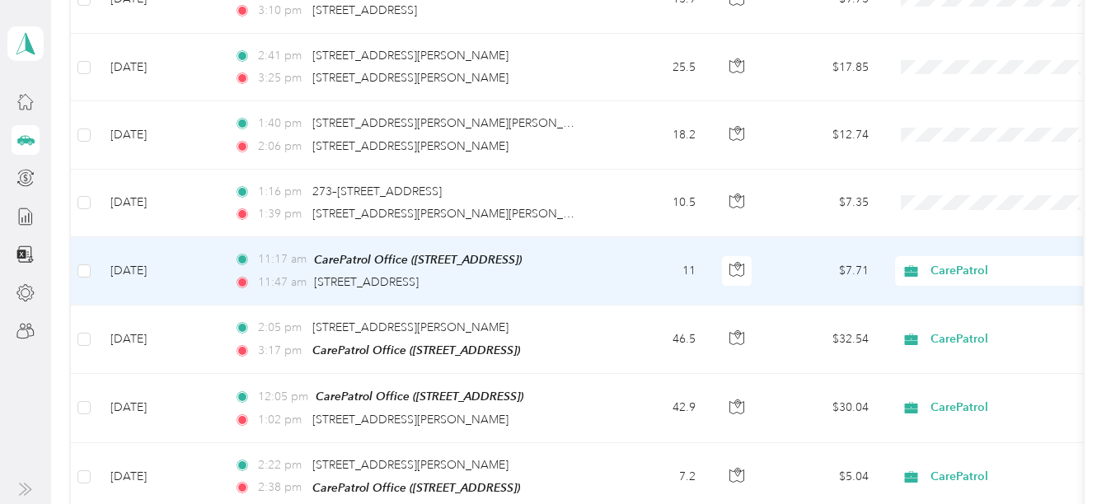
click at [972, 269] on span "CarePatrol" at bounding box center [1005, 271] width 151 height 18
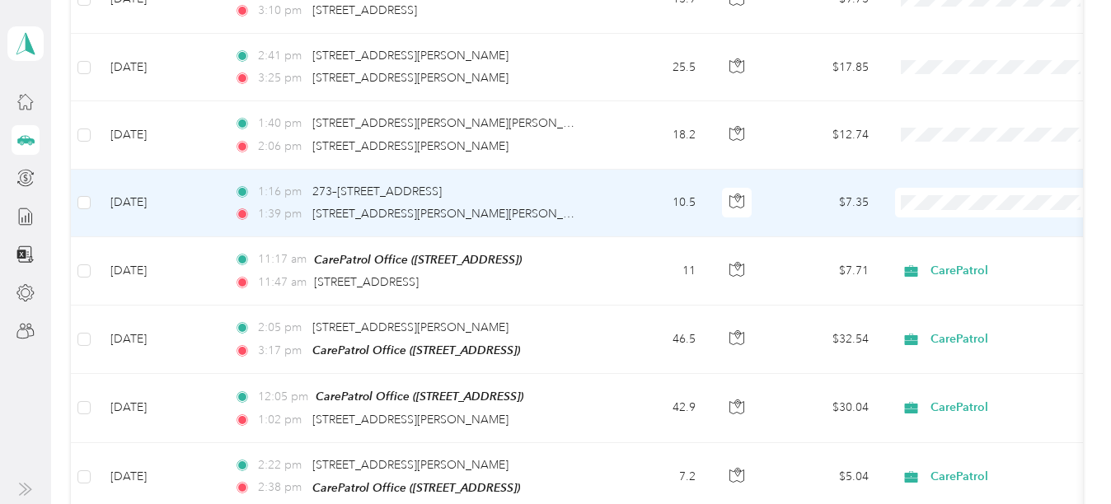
click at [628, 202] on td "10.5" at bounding box center [654, 204] width 109 height 68
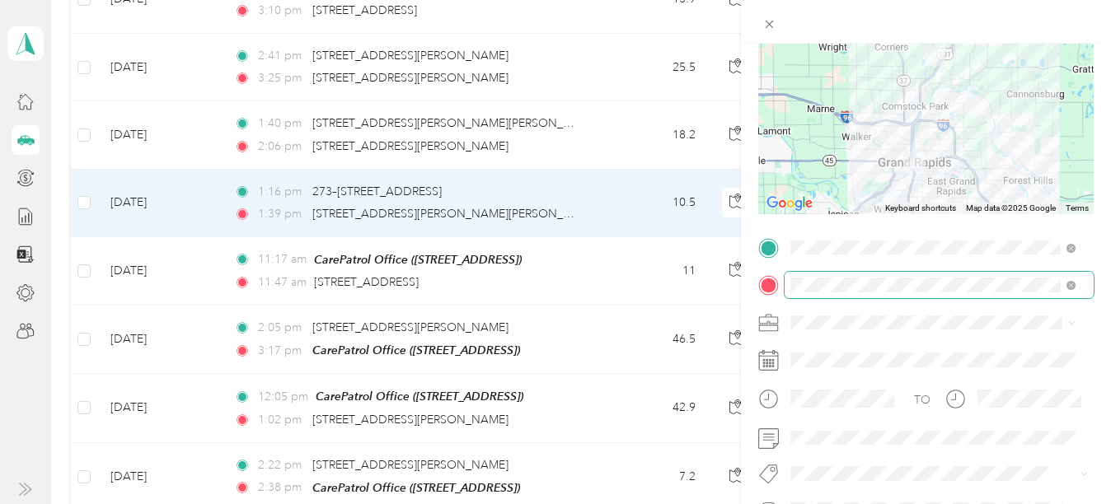
scroll to position [161, 0]
click at [850, 177] on div "CarePatrol" at bounding box center [933, 177] width 274 height 17
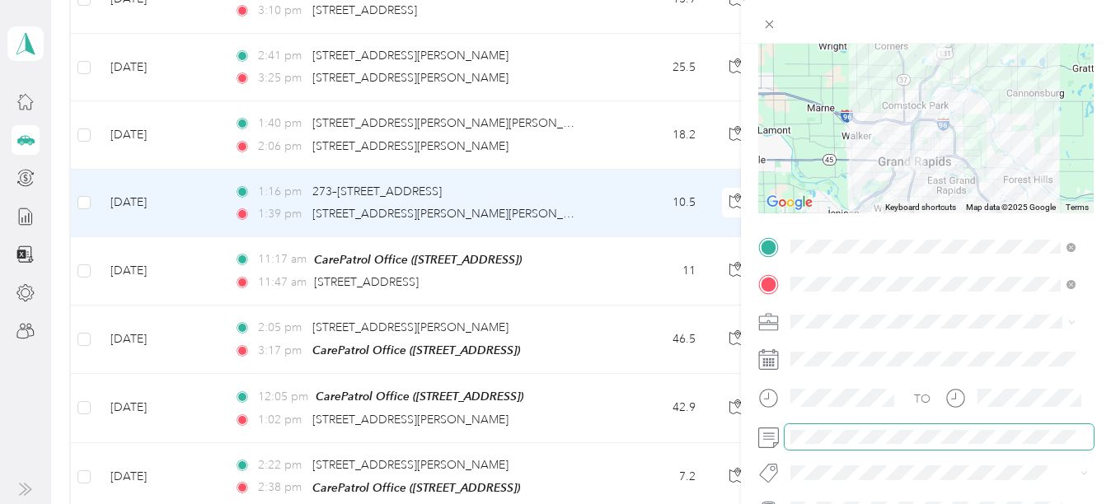
scroll to position [0, 0]
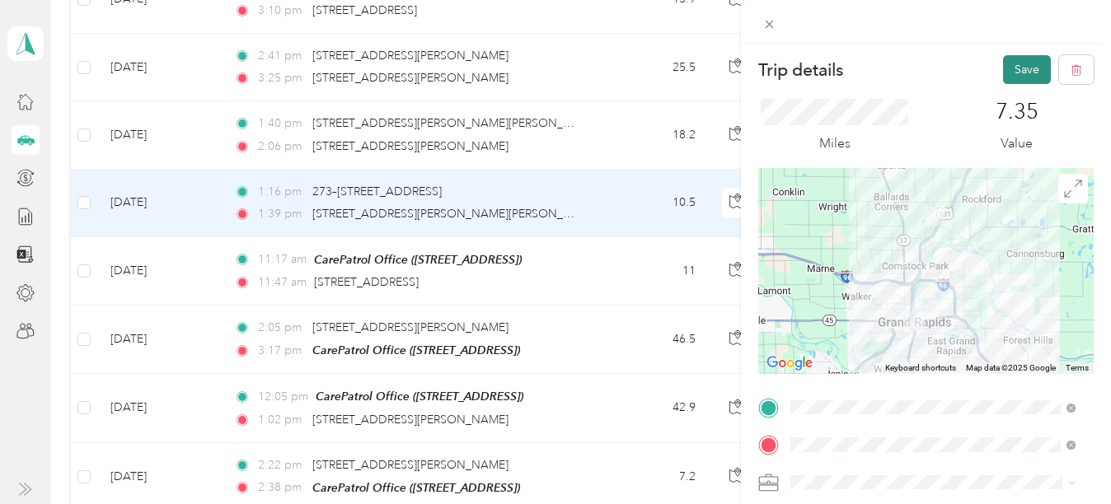
click at [1018, 66] on button "Save" at bounding box center [1027, 69] width 48 height 29
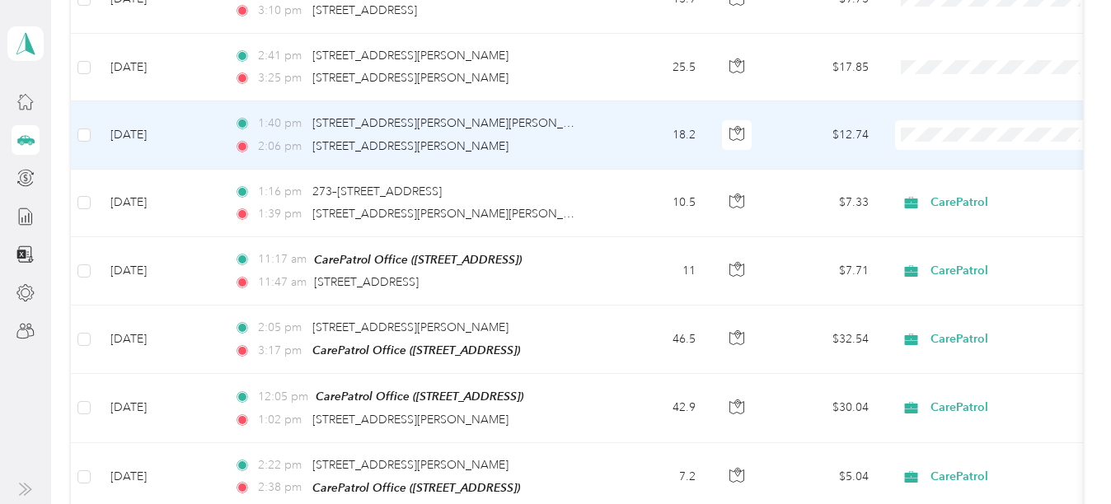
click at [633, 133] on td "18.2" at bounding box center [654, 135] width 109 height 68
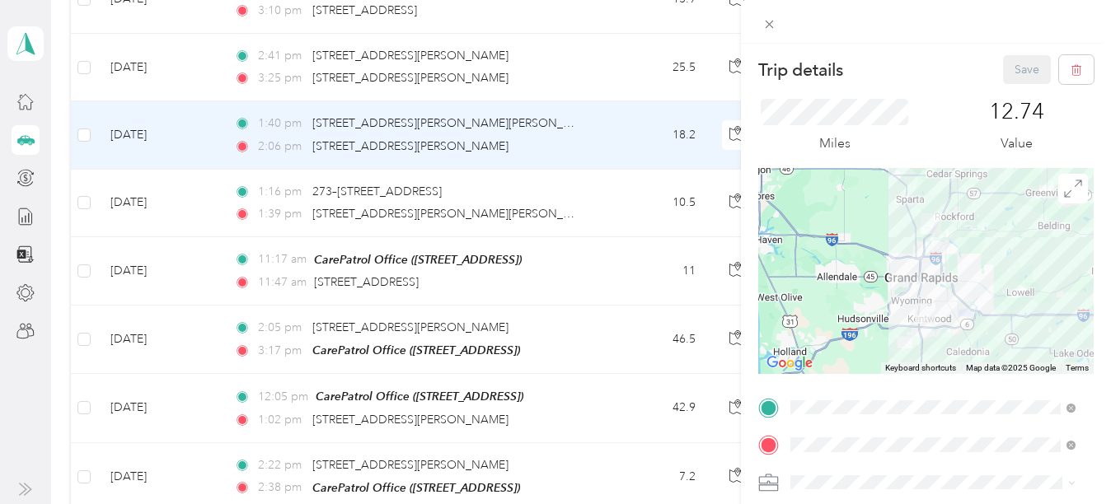
scroll to position [127, 0]
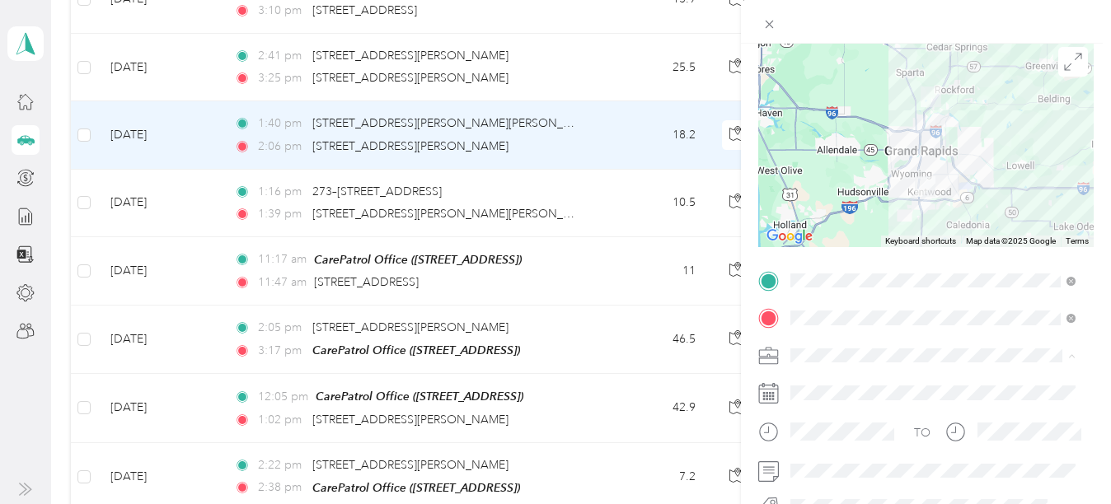
click at [838, 221] on ol "Work Personal CarePatrol CarePatrol Other Charity Medical Moving Commute" at bounding box center [933, 225] width 297 height 231
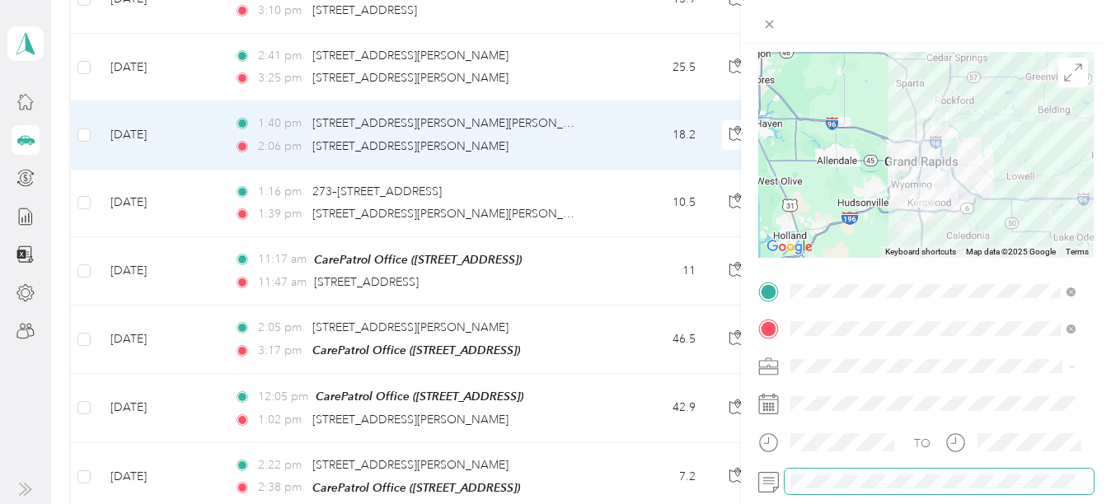
scroll to position [0, 0]
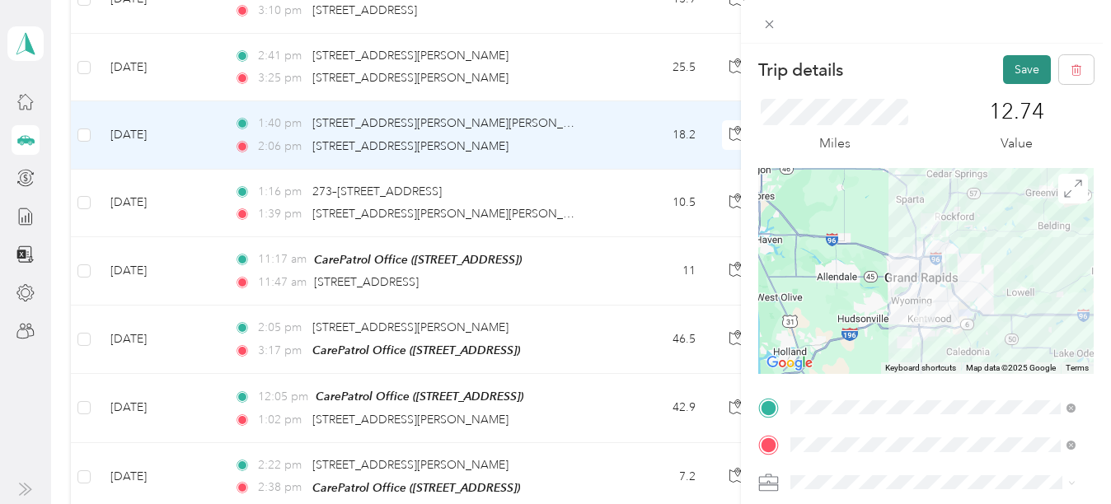
click at [1013, 61] on button "Save" at bounding box center [1027, 69] width 48 height 29
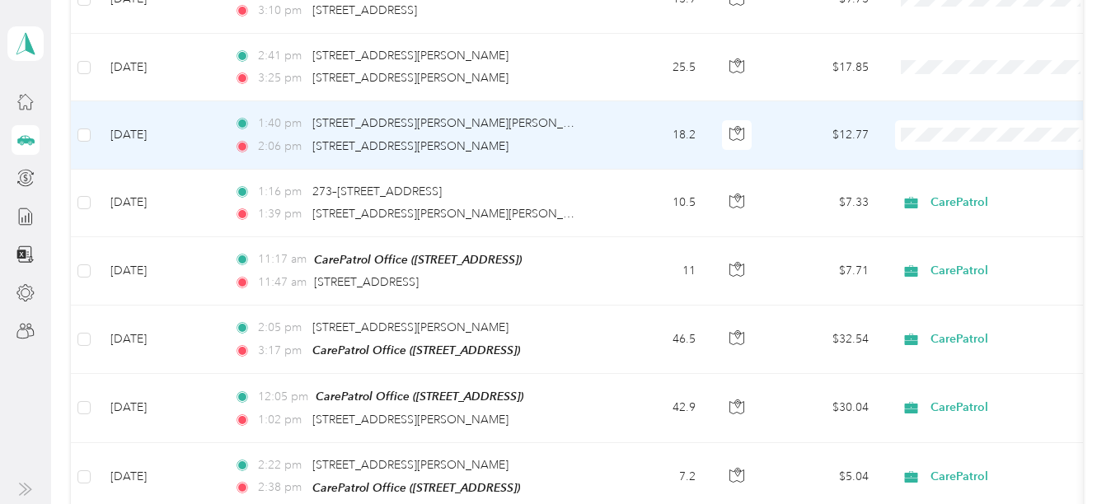
click at [938, 217] on span "CarePatrol" at bounding box center [1012, 221] width 152 height 17
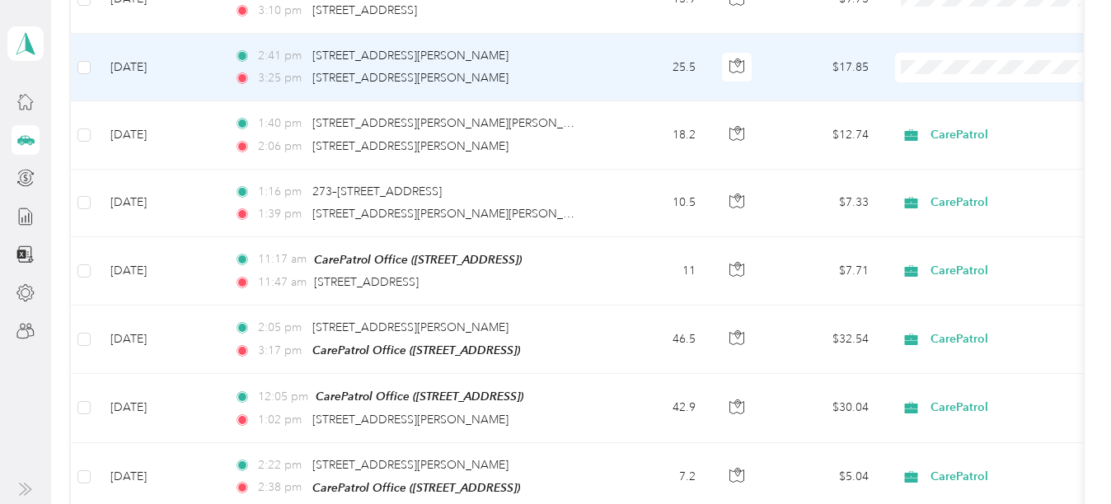
click at [625, 68] on td "25.5" at bounding box center [654, 68] width 109 height 68
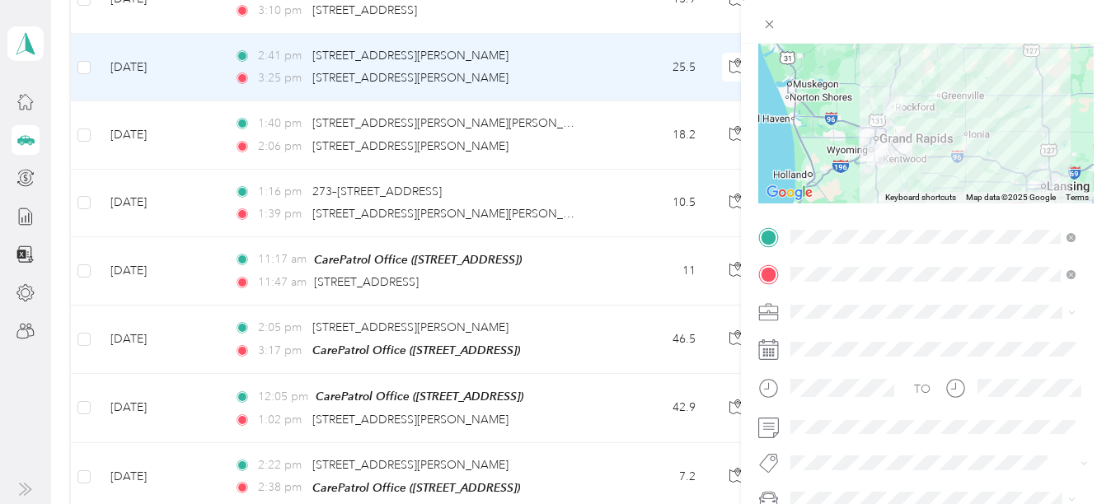
scroll to position [171, 0]
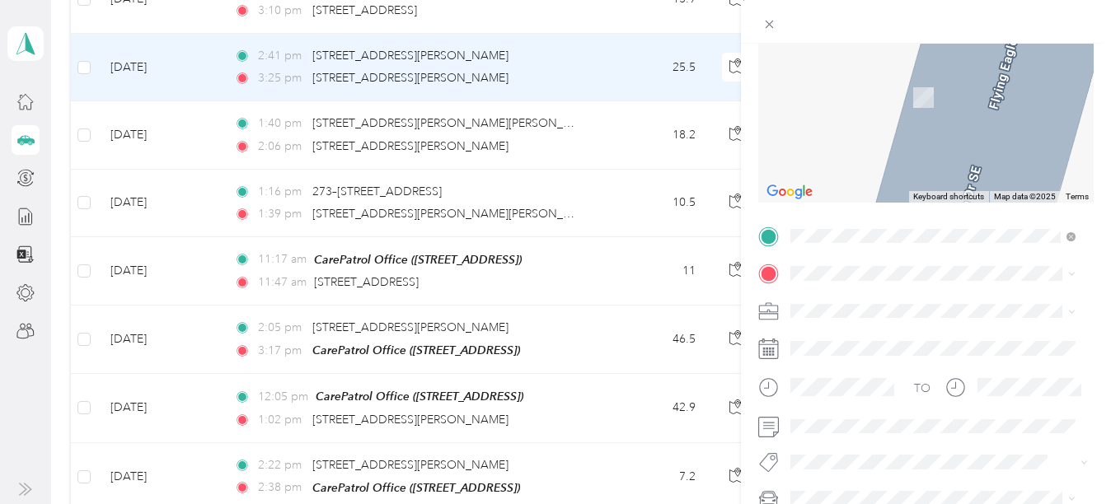
click at [866, 328] on span "[STREET_ADDRESS][PERSON_NAME][US_STATE]" at bounding box center [945, 336] width 249 height 29
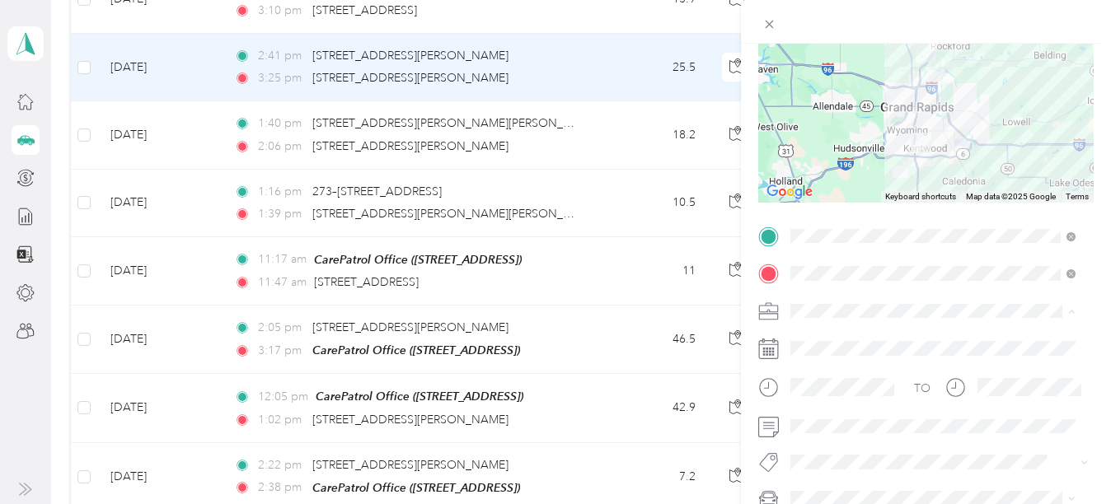
click at [847, 133] on span "CarePatrol" at bounding box center [823, 138] width 54 height 14
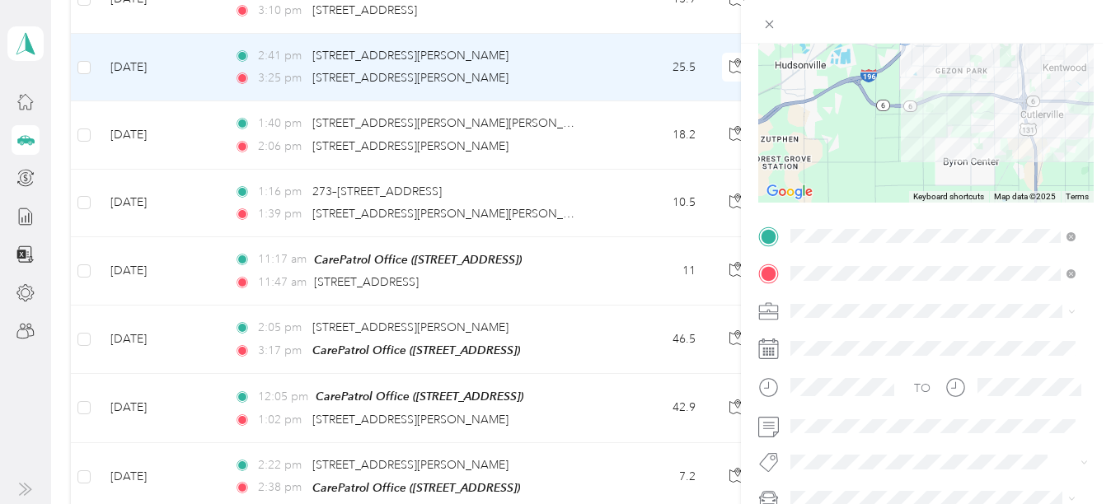
scroll to position [0, 0]
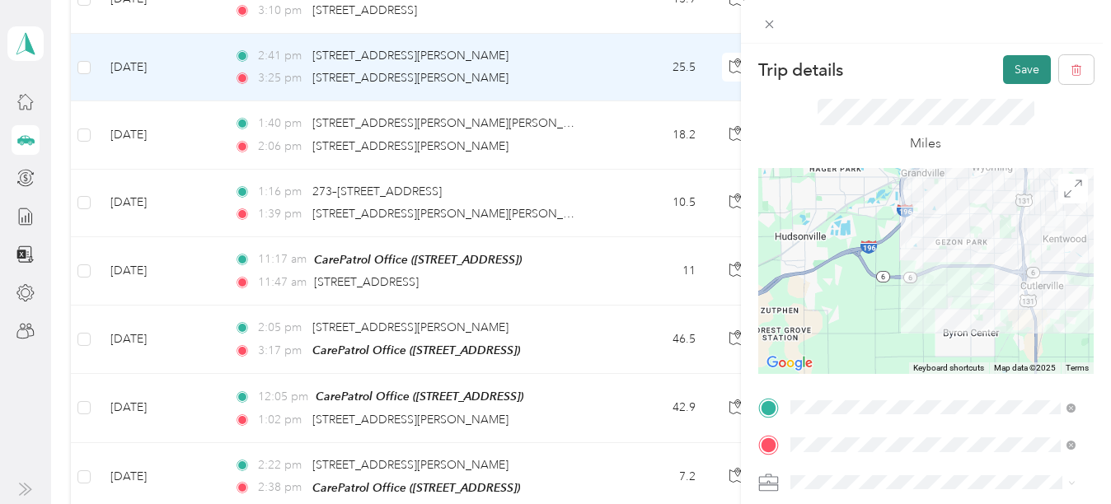
click at [1014, 72] on button "Save" at bounding box center [1027, 69] width 48 height 29
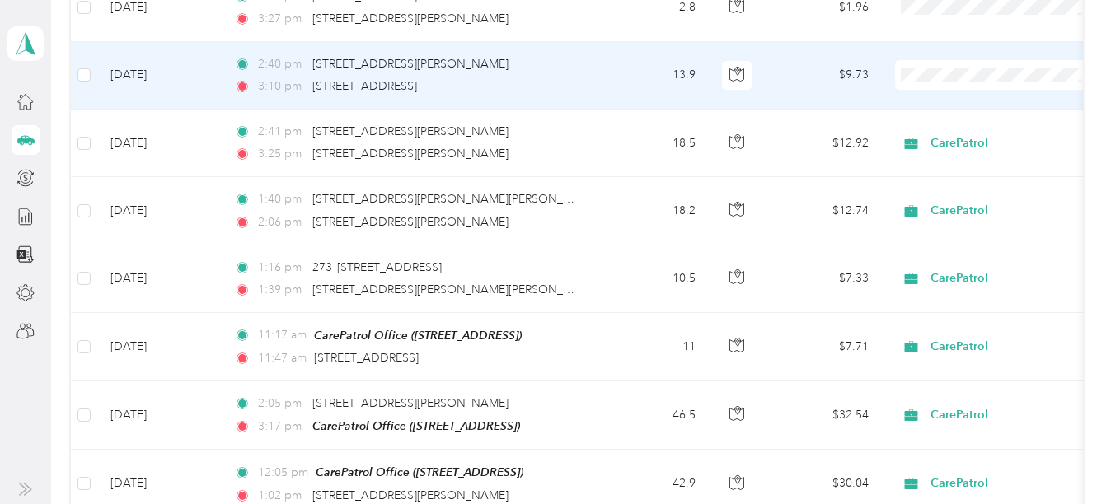
scroll to position [982, 0]
click at [594, 79] on td "2:40 pm 8370–[STREET_ADDRESS][PERSON_NAME] 3:10 pm [STREET_ADDRESS]" at bounding box center [410, 77] width 379 height 68
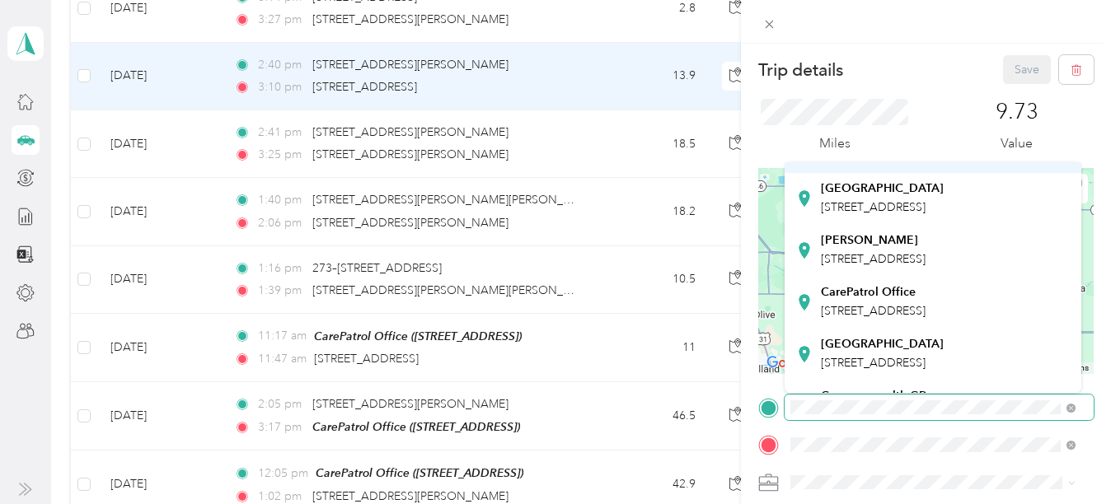
scroll to position [146, 0]
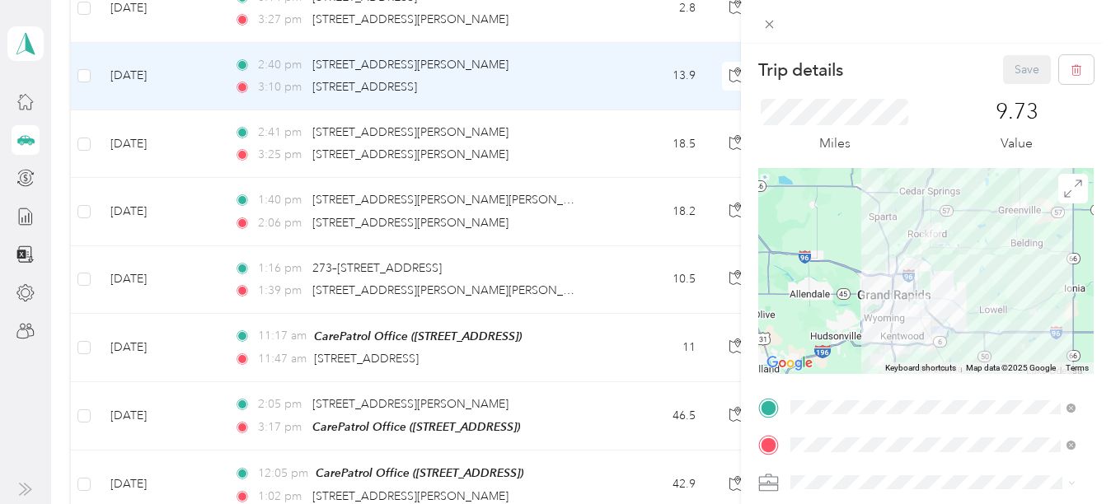
click at [882, 322] on div "CarePatrol Office [STREET_ADDRESS]" at bounding box center [933, 302] width 274 height 40
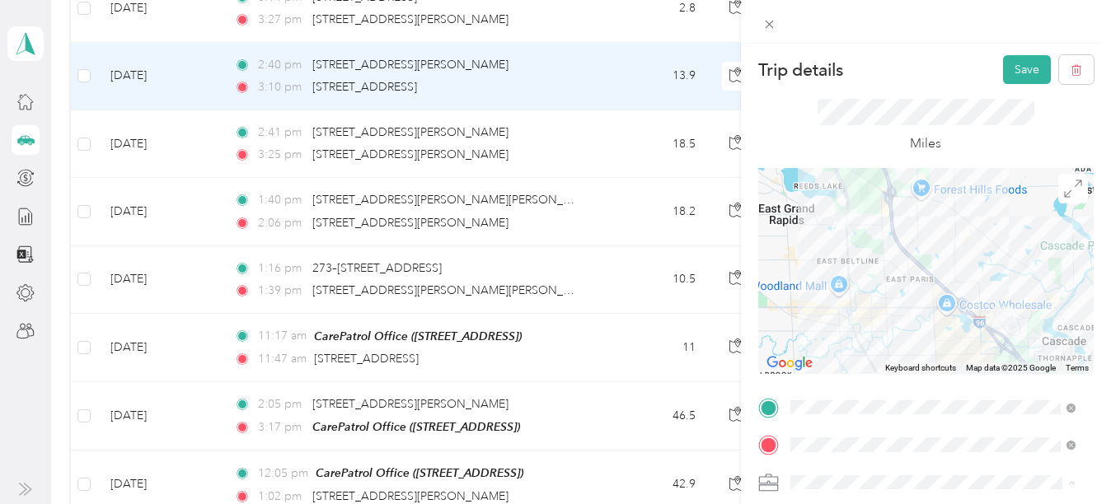
click at [846, 303] on span "CarePatrol" at bounding box center [823, 309] width 54 height 14
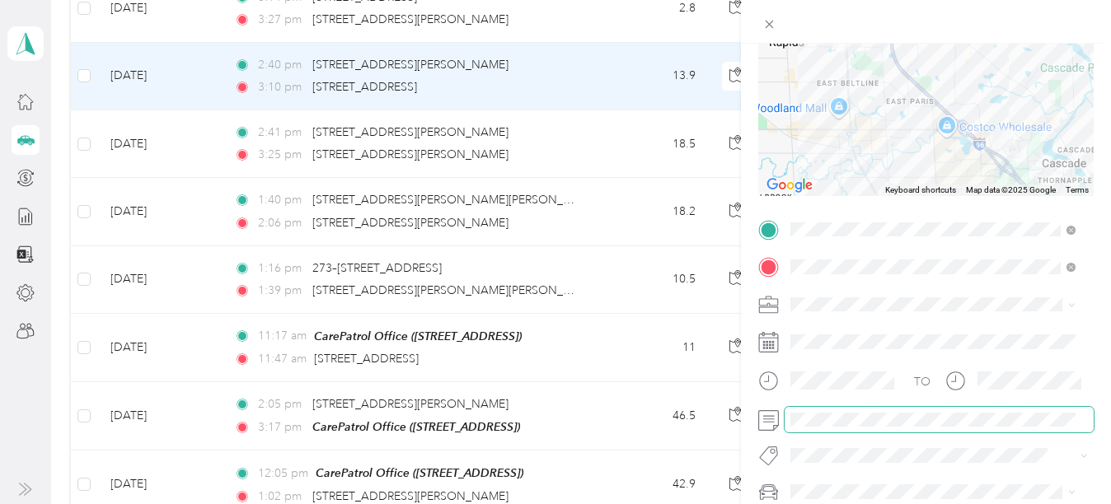
scroll to position [0, 0]
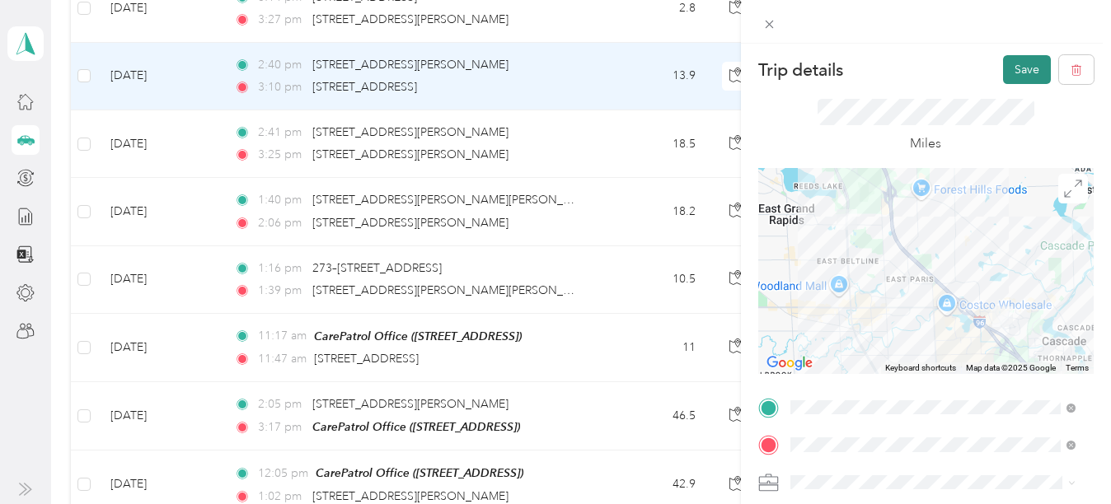
click at [1013, 71] on button "Save" at bounding box center [1027, 69] width 48 height 29
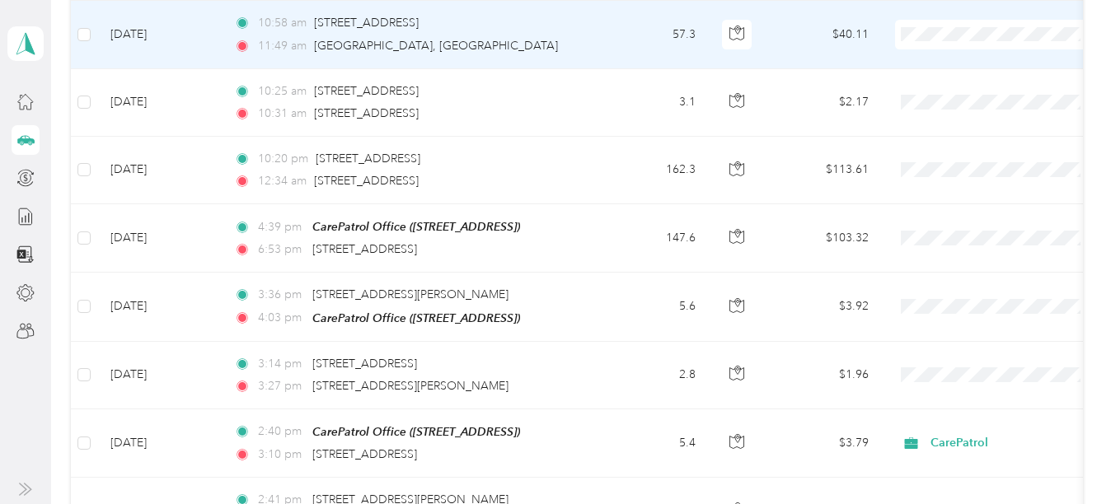
scroll to position [615, 0]
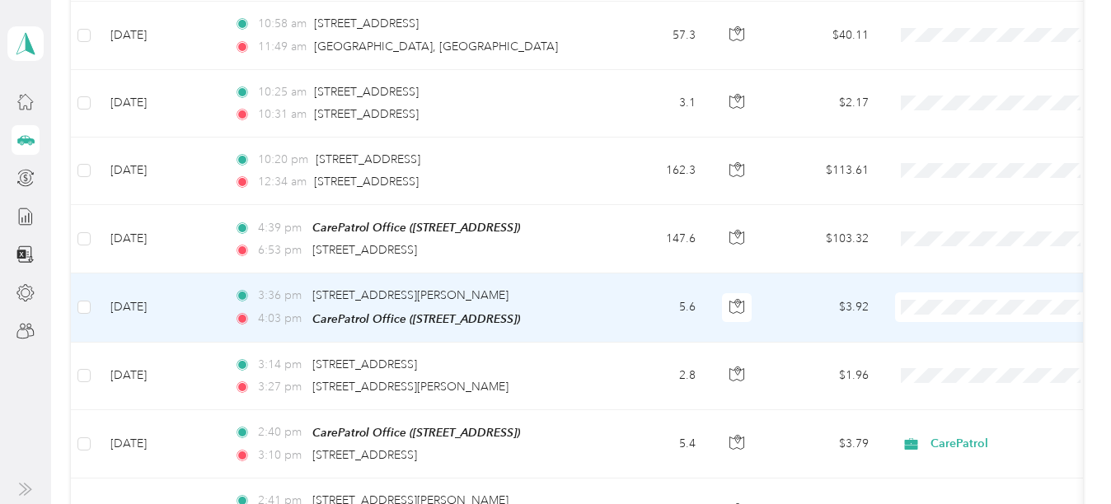
click at [633, 300] on td "5.6" at bounding box center [654, 308] width 109 height 68
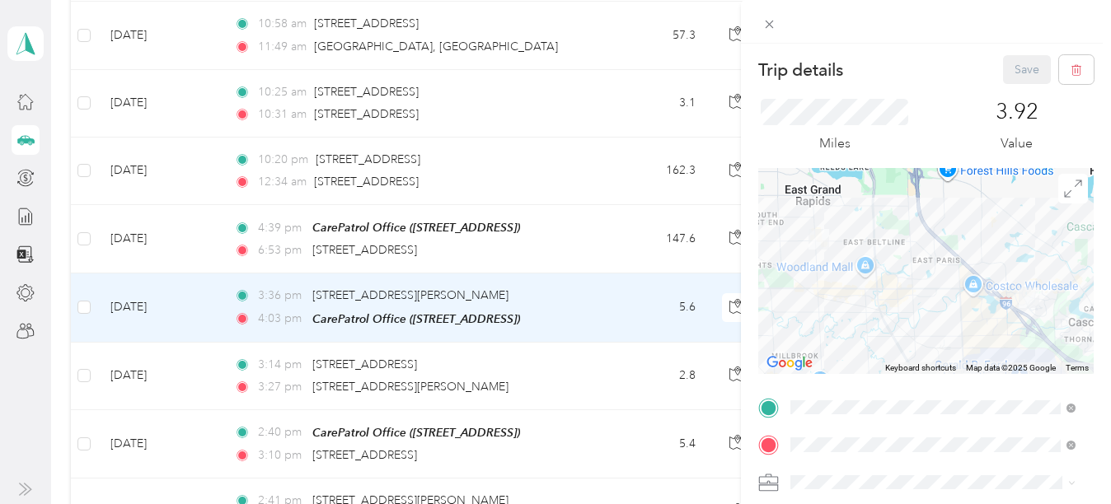
click at [612, 405] on div "Trip details Save This trip cannot be edited because it is either under review,…" at bounding box center [555, 252] width 1111 height 504
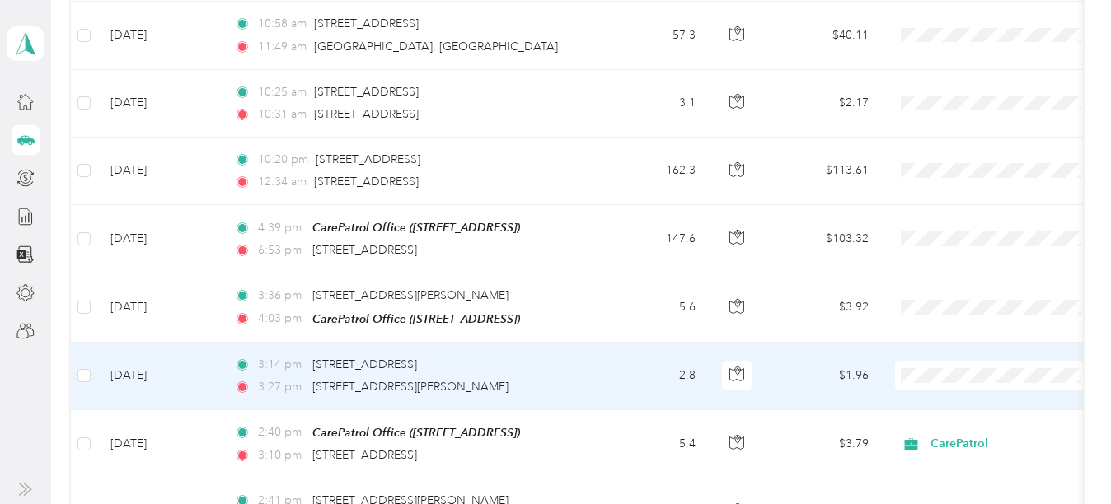
click at [622, 383] on td "2.8" at bounding box center [654, 377] width 109 height 68
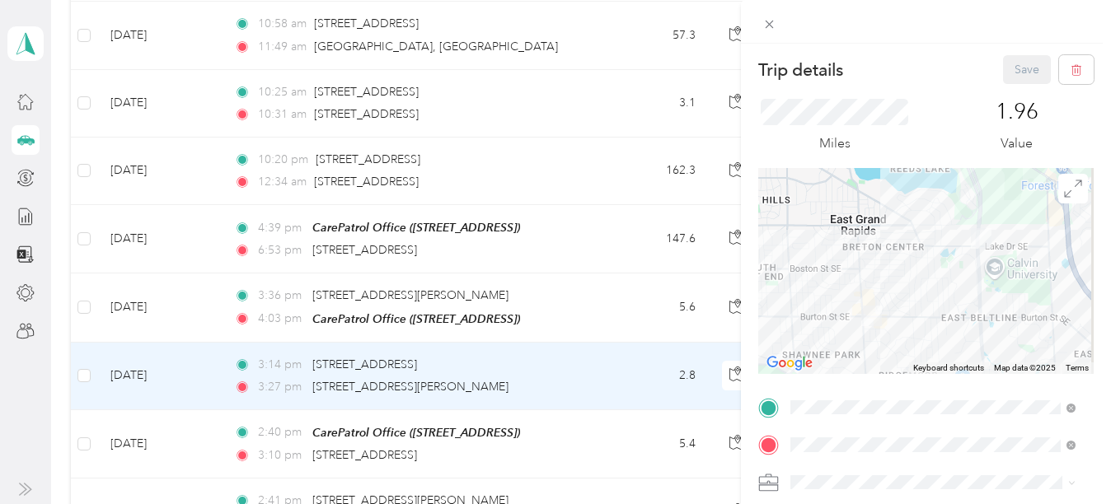
click at [848, 310] on span "CarePatrol" at bounding box center [823, 309] width 54 height 14
click at [1003, 69] on button "Save" at bounding box center [1027, 69] width 48 height 29
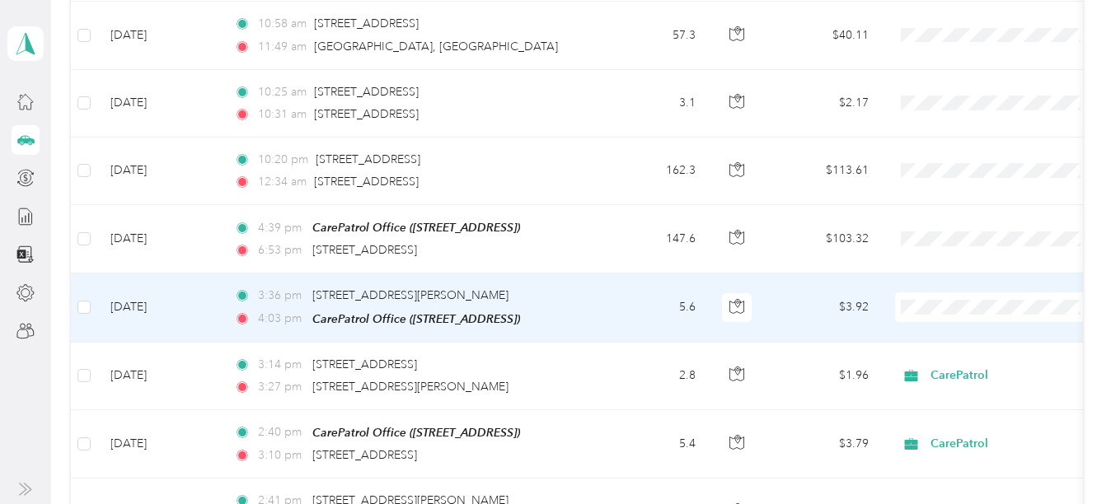
click at [629, 283] on td "5.6" at bounding box center [654, 308] width 109 height 68
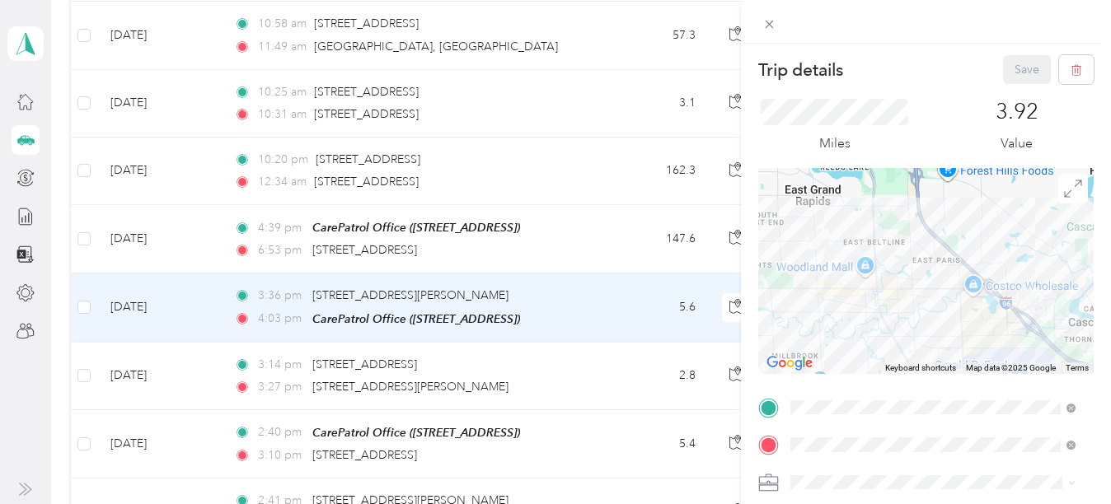
click at [842, 313] on li "CarePatrol" at bounding box center [933, 307] width 297 height 29
click at [1005, 68] on button "Save" at bounding box center [1027, 69] width 48 height 29
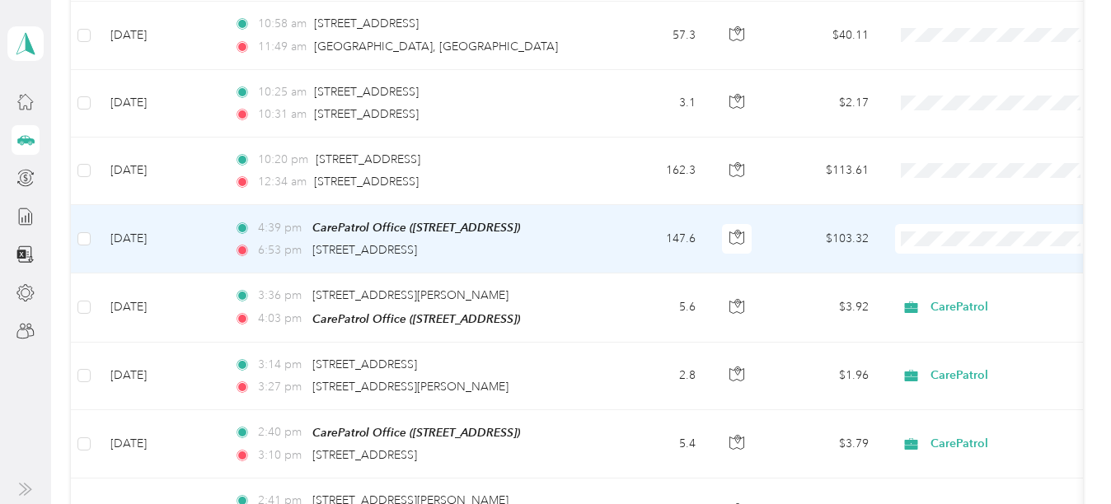
click at [582, 234] on td "4:39 pm CarePatrol Office ([STREET_ADDRESS]) 6:53 pm [STREET_ADDRESS]" at bounding box center [410, 239] width 379 height 68
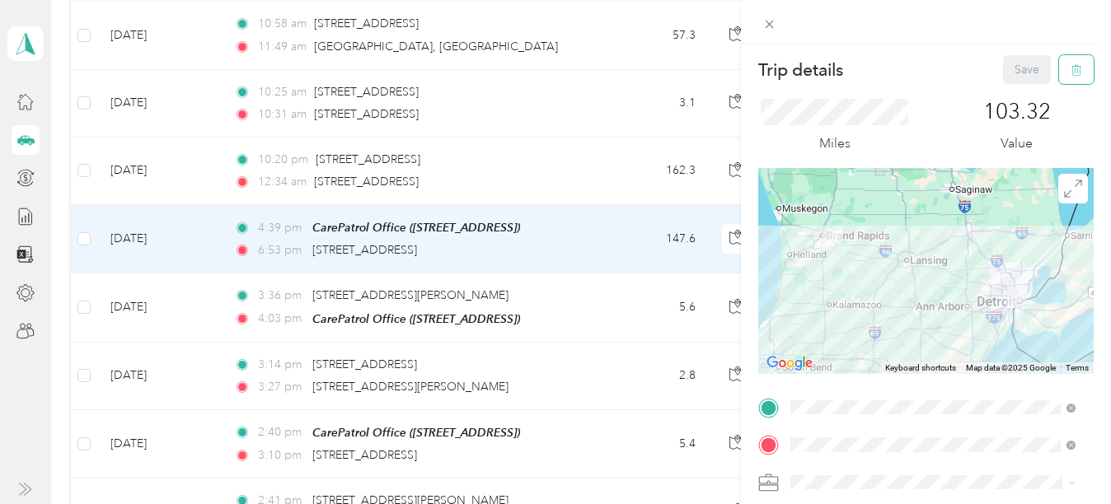
click at [1070, 73] on icon "button" at bounding box center [1076, 70] width 12 height 12
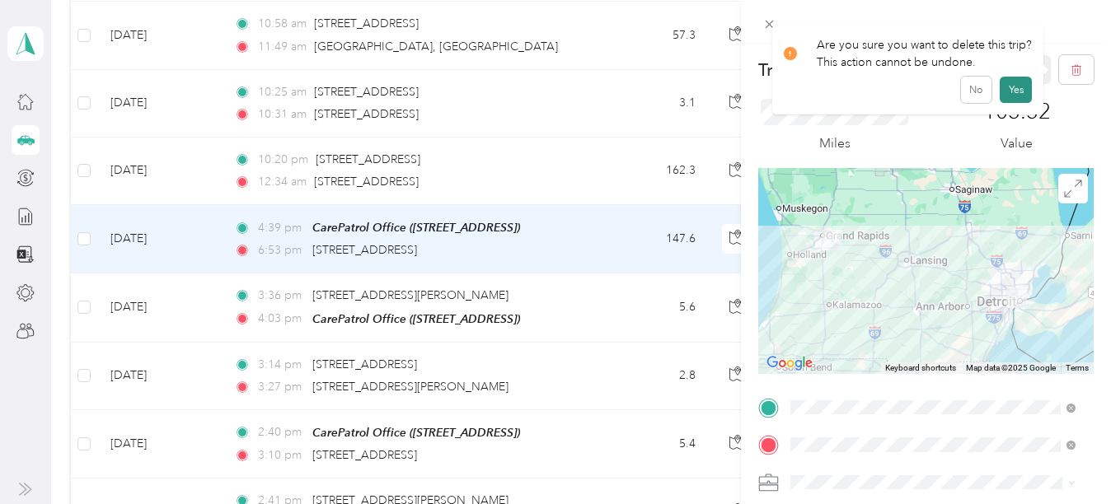
click at [1012, 79] on button "Yes" at bounding box center [1016, 90] width 32 height 26
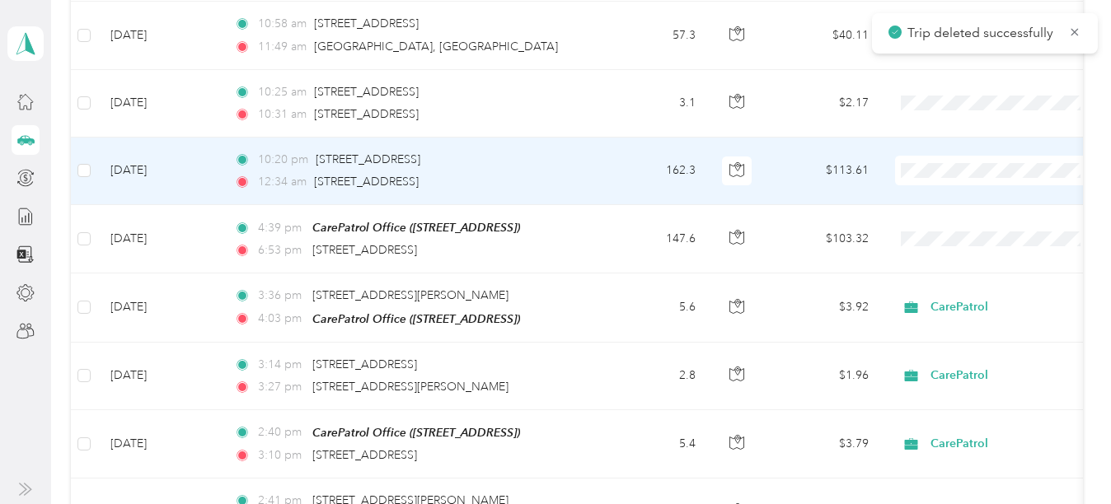
click at [616, 170] on td "162.3" at bounding box center [654, 172] width 109 height 68
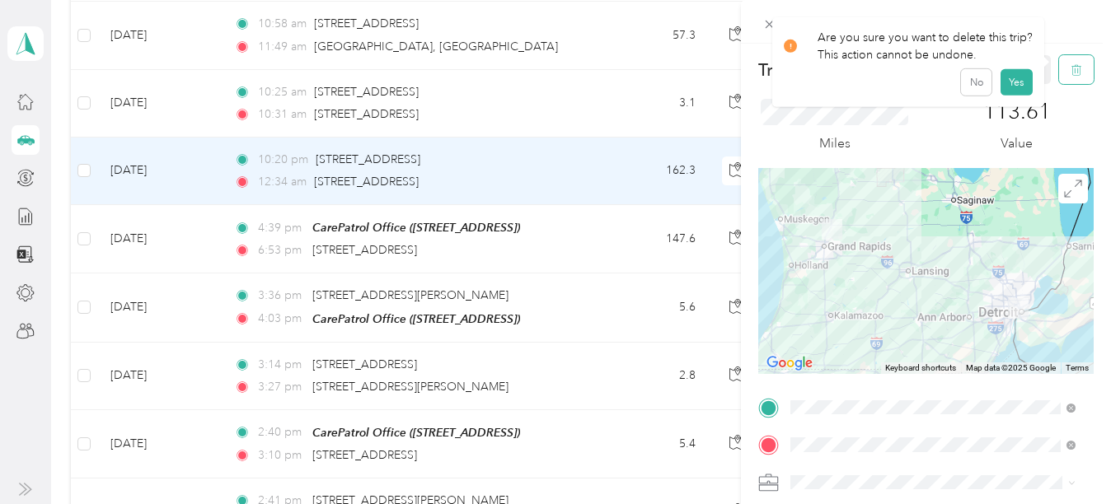
click at [1070, 63] on span "button" at bounding box center [1076, 70] width 12 height 14
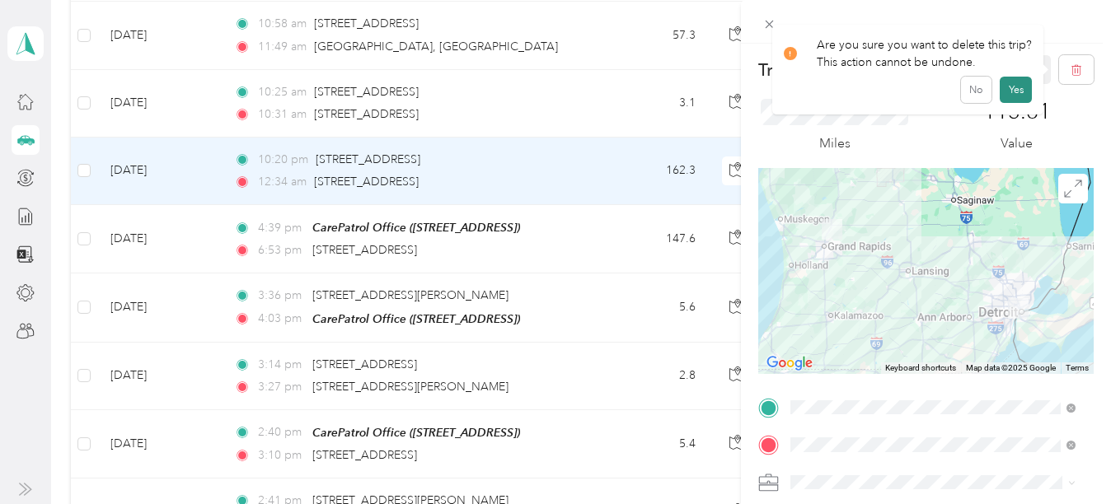
click at [1007, 86] on button "Yes" at bounding box center [1016, 90] width 32 height 26
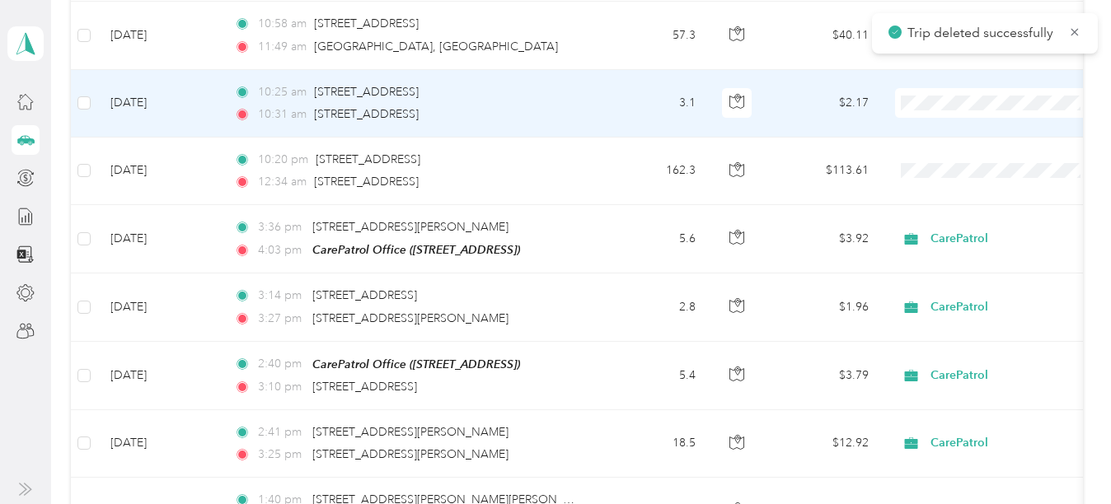
click at [599, 111] on td "10:25 am [STREET_ADDRESS] 10:31 am 8549–[STREET_ADDRESS]" at bounding box center [410, 104] width 379 height 68
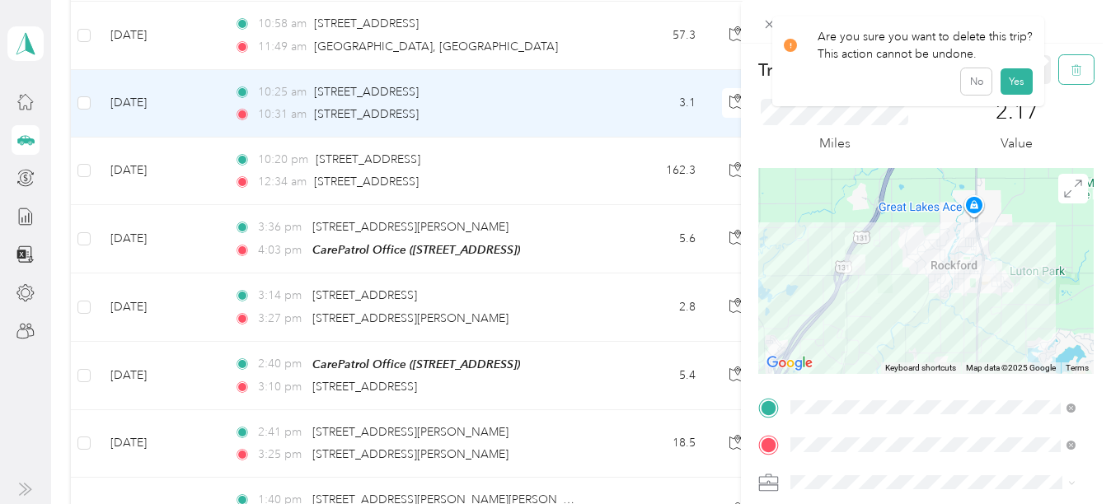
click at [1062, 60] on button "button" at bounding box center [1076, 69] width 35 height 29
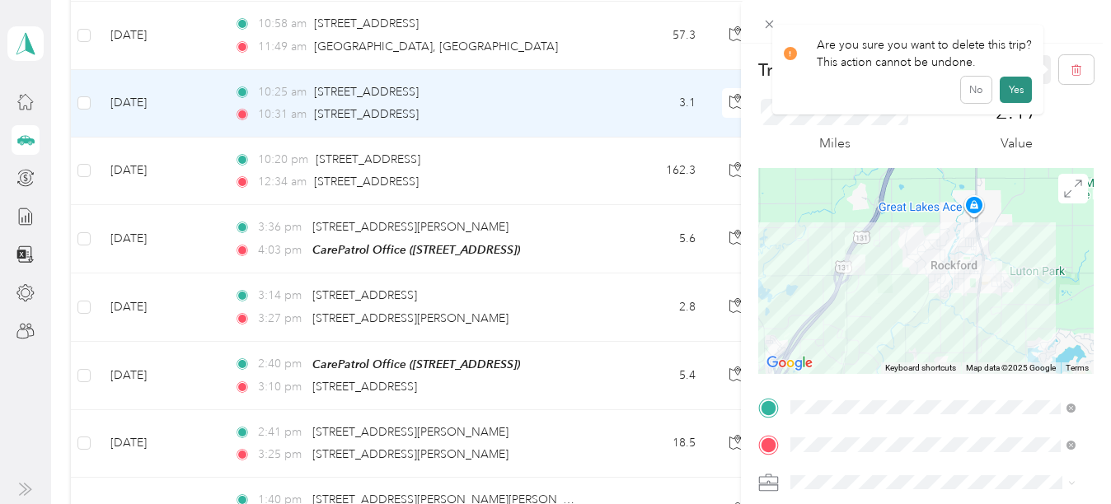
click at [1025, 79] on button "Yes" at bounding box center [1016, 90] width 32 height 26
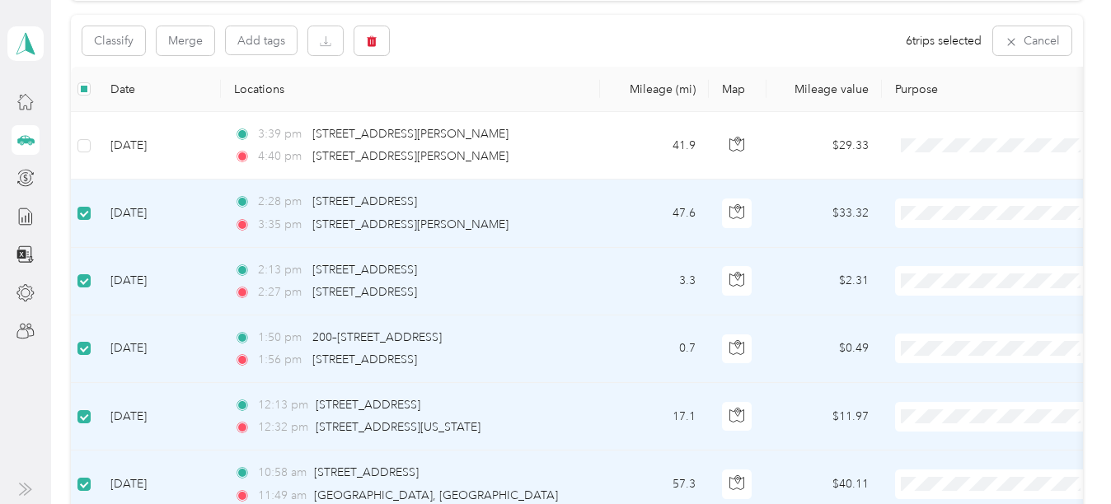
scroll to position [107, 0]
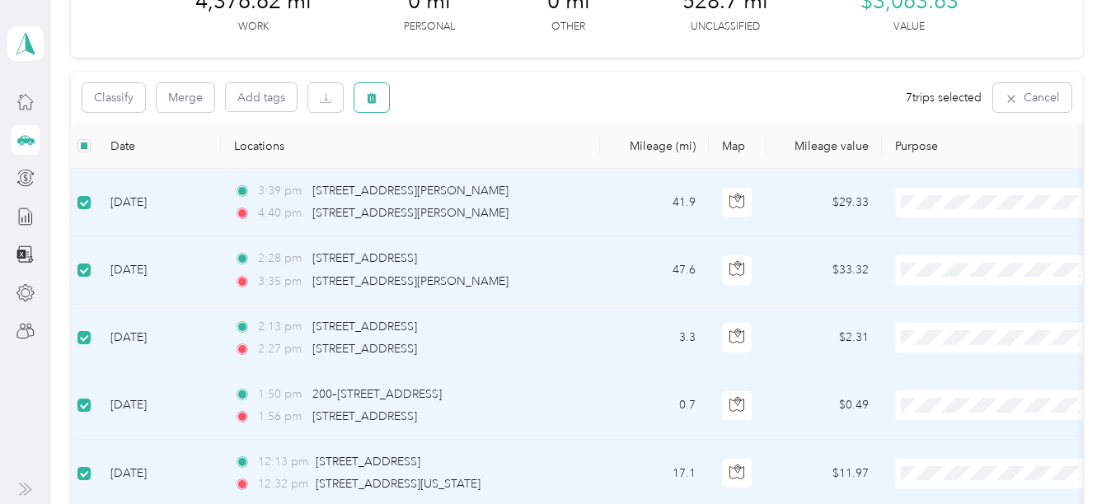
click at [377, 104] on icon "button" at bounding box center [372, 98] width 12 height 12
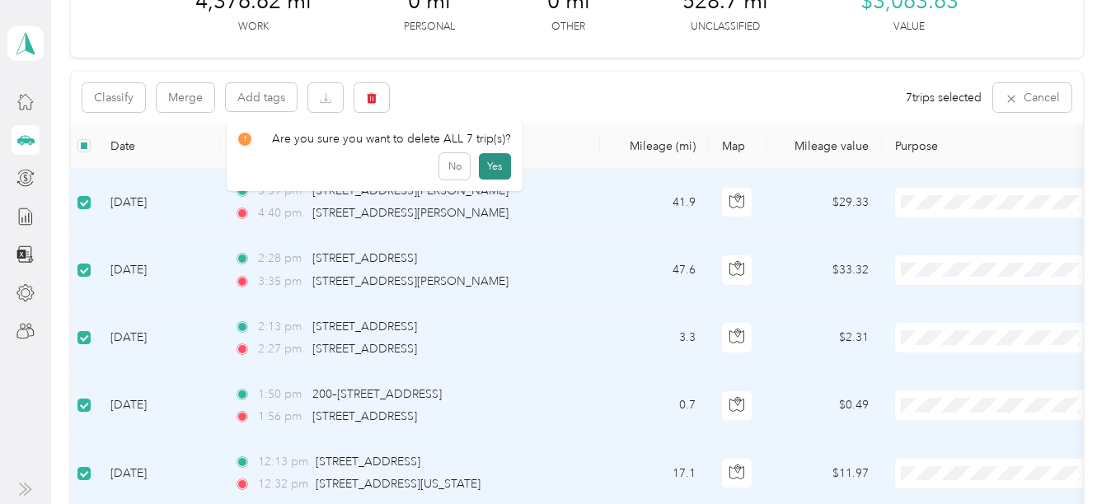
click at [489, 166] on button "Yes" at bounding box center [495, 166] width 32 height 26
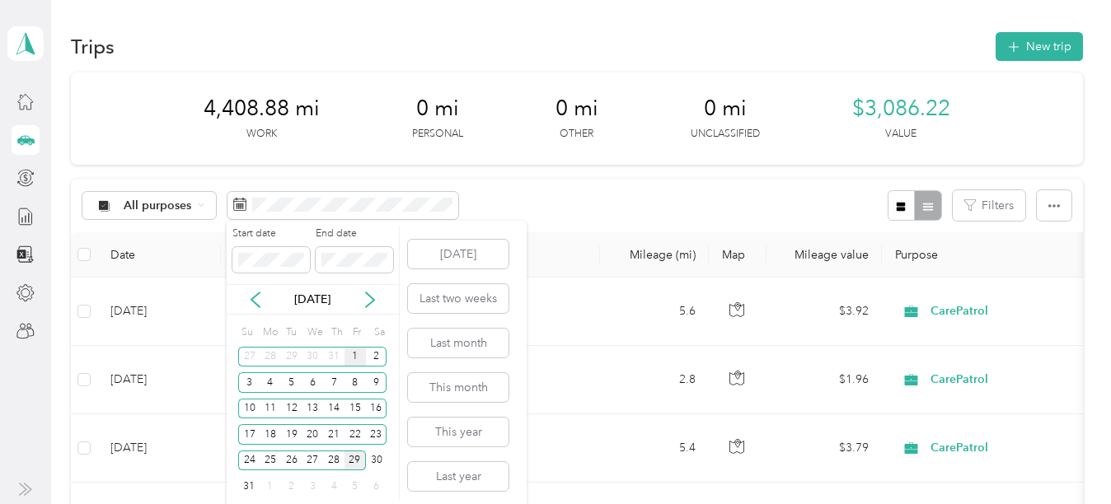
click at [355, 352] on div "1" at bounding box center [354, 357] width 21 height 21
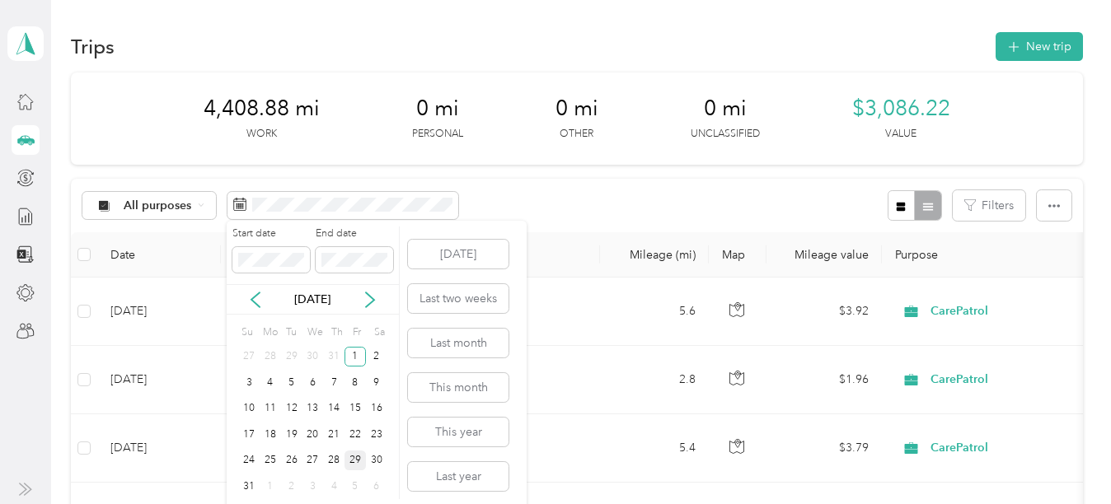
click at [353, 457] on div "29" at bounding box center [354, 461] width 21 height 21
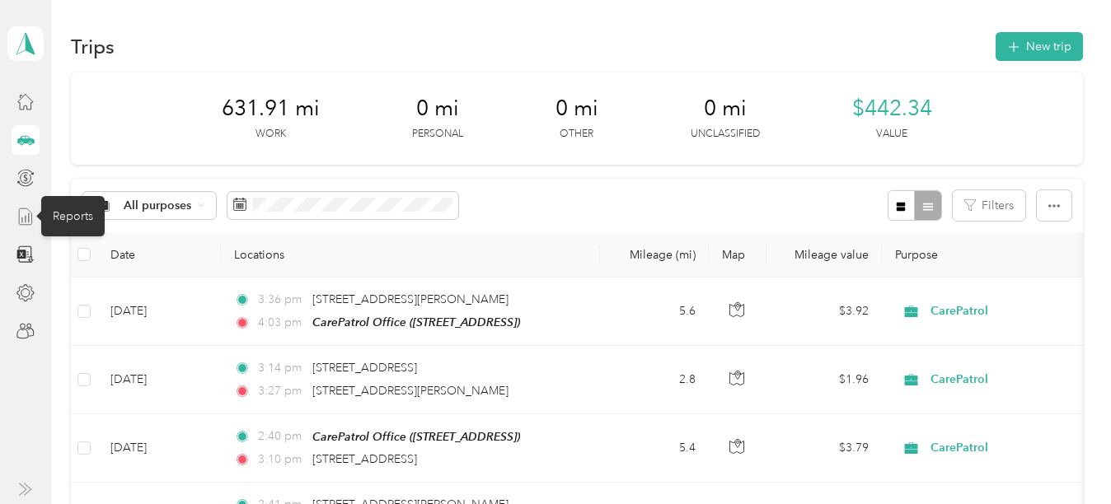
click at [26, 208] on icon at bounding box center [25, 217] width 18 height 18
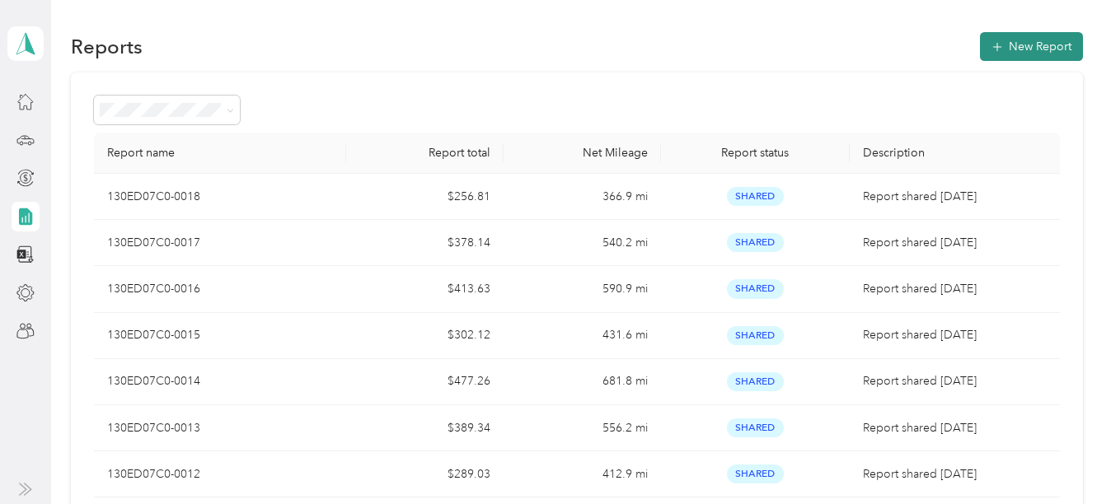
click at [998, 46] on icon "button" at bounding box center [997, 47] width 16 height 16
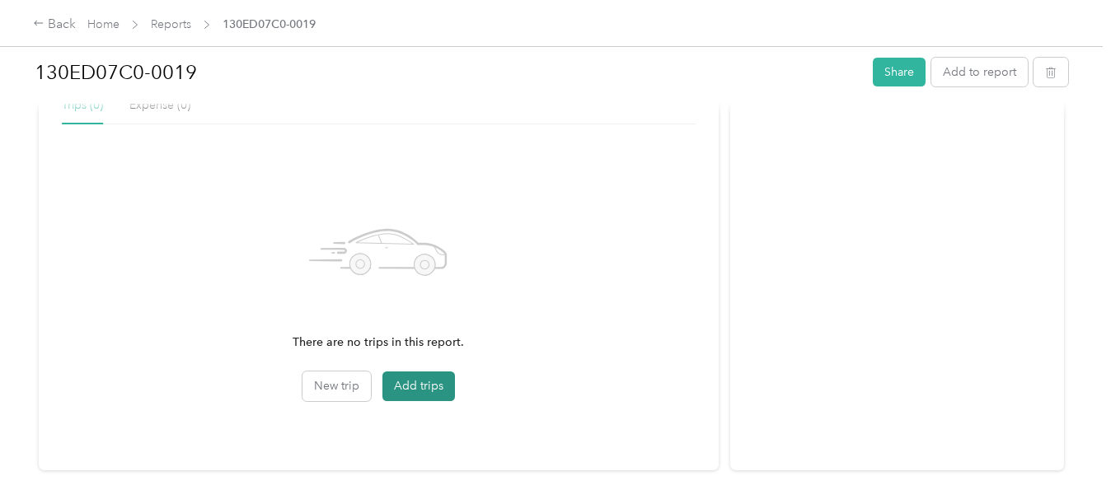
scroll to position [403, 0]
click at [413, 396] on button "Add trips" at bounding box center [418, 386] width 73 height 30
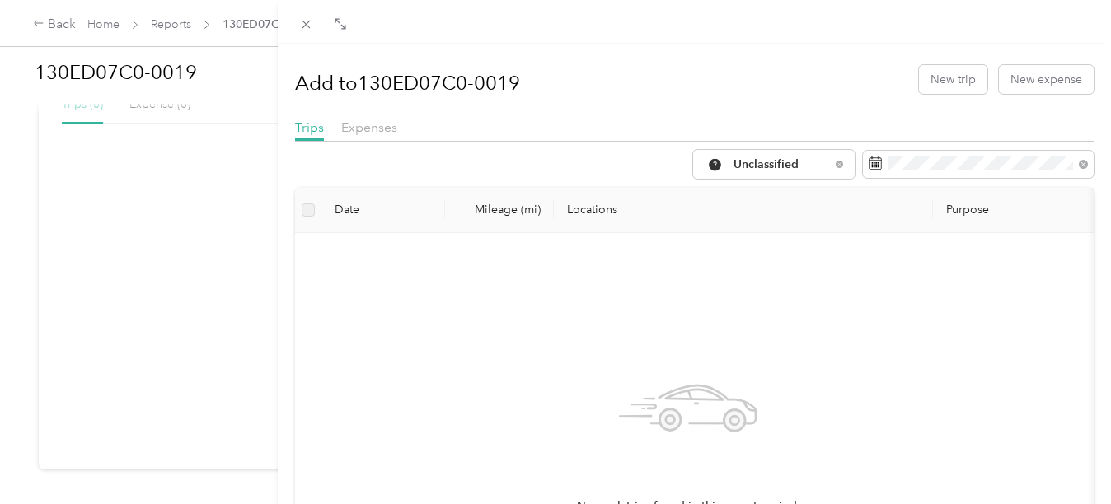
click at [663, 152] on div "Unclassified" at bounding box center [694, 164] width 799 height 29
click at [733, 159] on span "Unclassified" at bounding box center [781, 165] width 96 height 12
click at [726, 189] on span "All Purposes" at bounding box center [776, 193] width 110 height 17
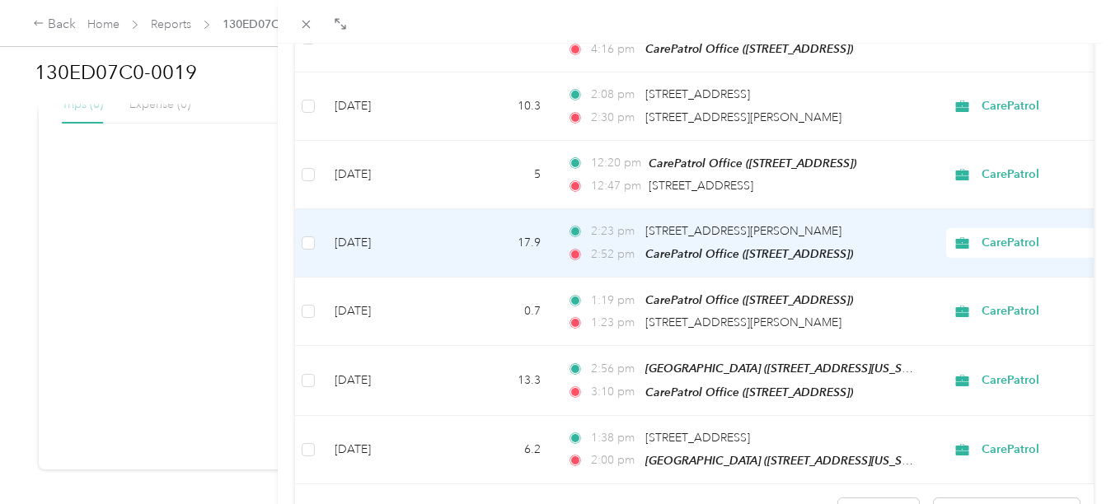
scroll to position [1562, 0]
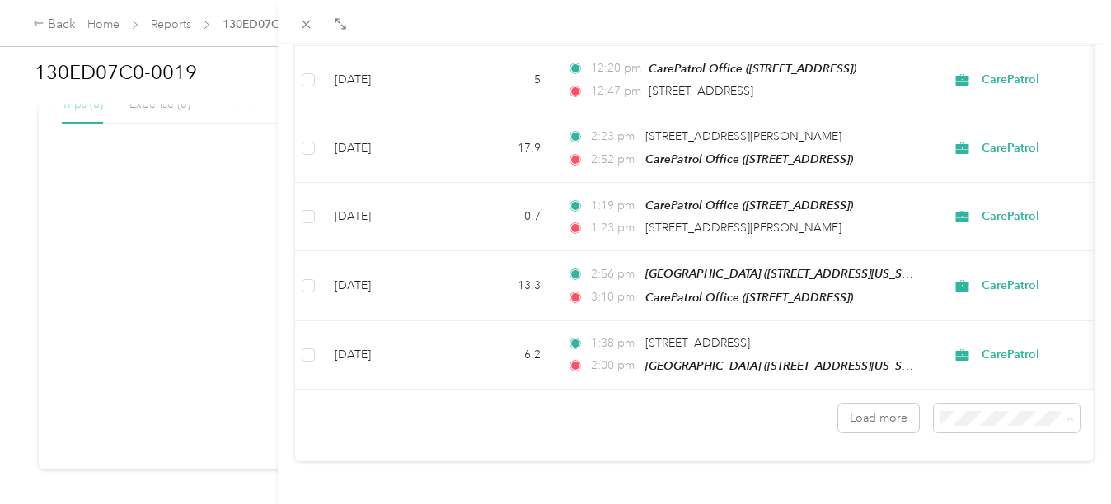
click at [960, 377] on span "100 per load" at bounding box center [967, 375] width 68 height 14
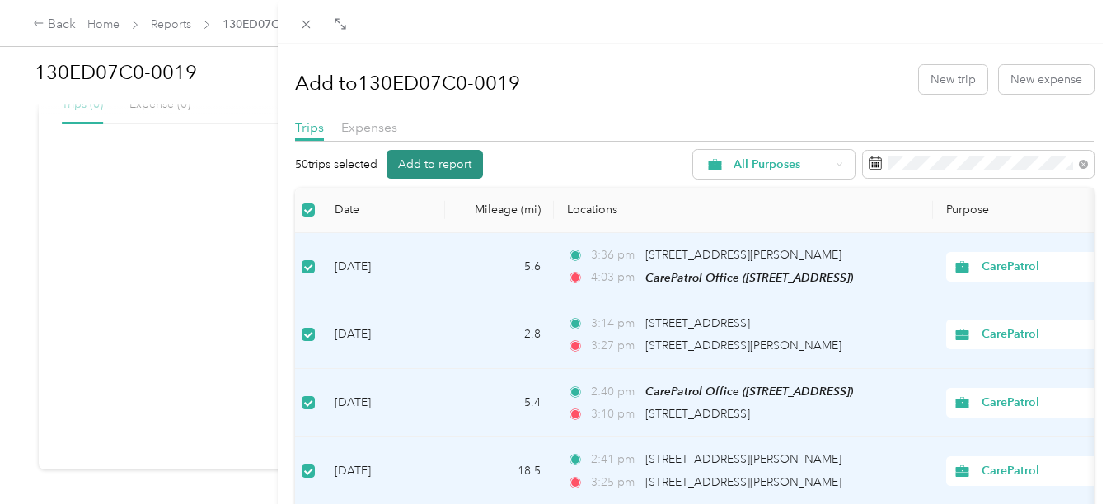
click at [456, 153] on button "Add to report" at bounding box center [434, 164] width 96 height 29
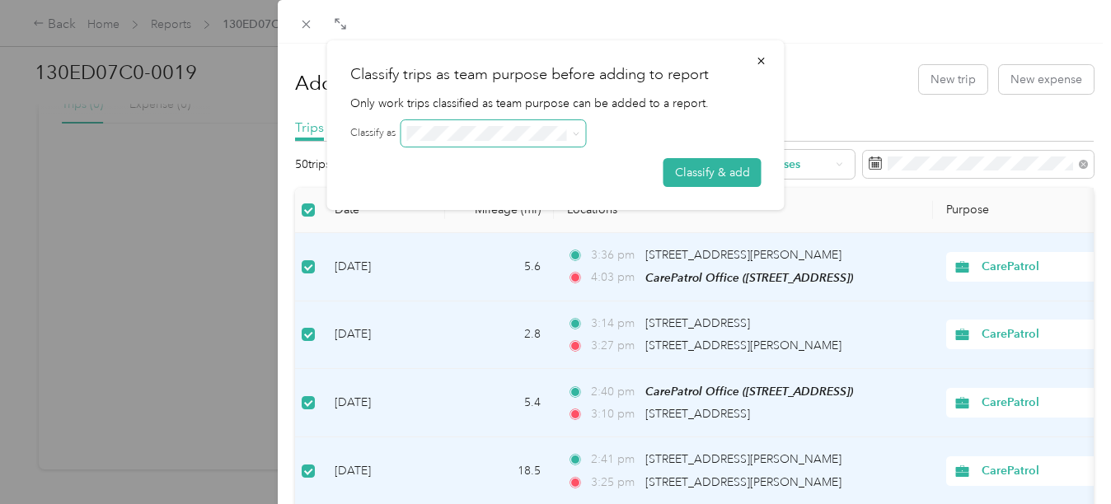
click at [479, 121] on span at bounding box center [493, 133] width 185 height 26
click at [484, 123] on span at bounding box center [493, 133] width 185 height 26
click at [697, 167] on button "Classify & add" at bounding box center [712, 172] width 98 height 29
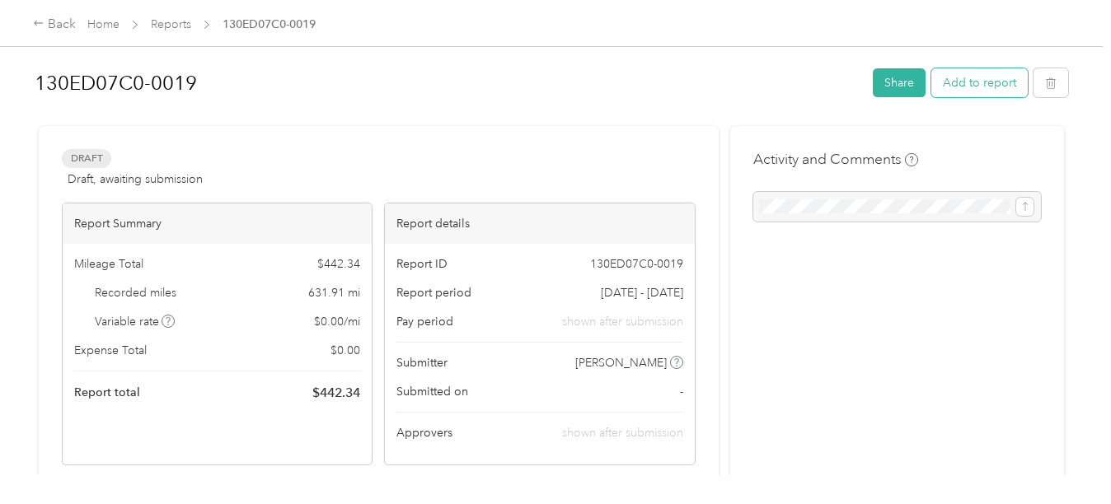
click at [958, 73] on button "Add to report" at bounding box center [979, 82] width 96 height 29
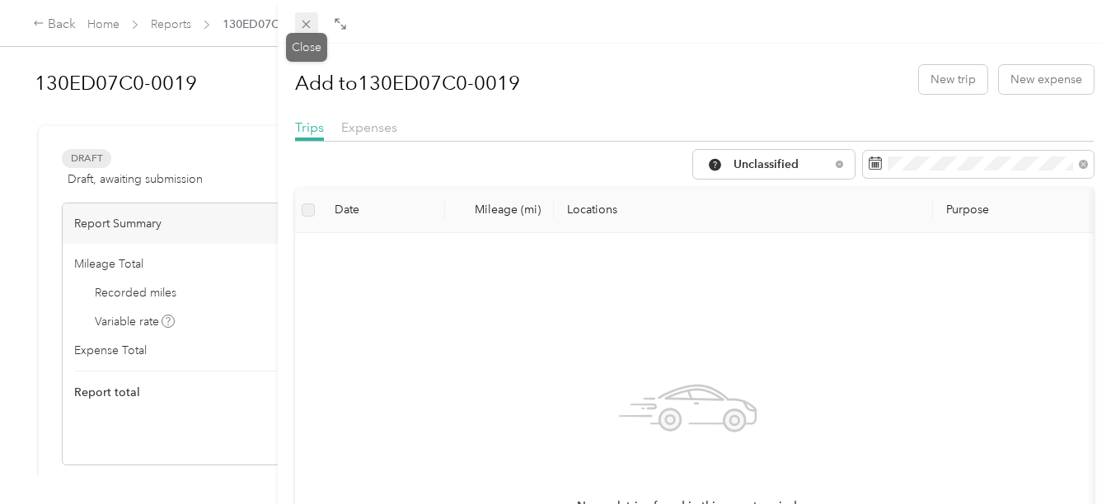
click at [308, 21] on icon at bounding box center [306, 24] width 14 height 14
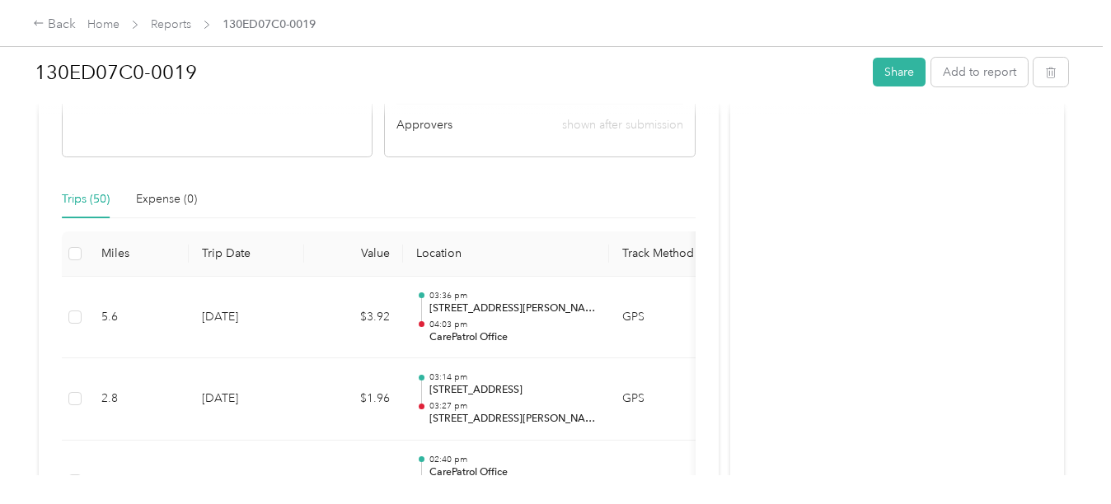
scroll to position [309, 0]
click at [886, 70] on button "Share" at bounding box center [899, 72] width 53 height 29
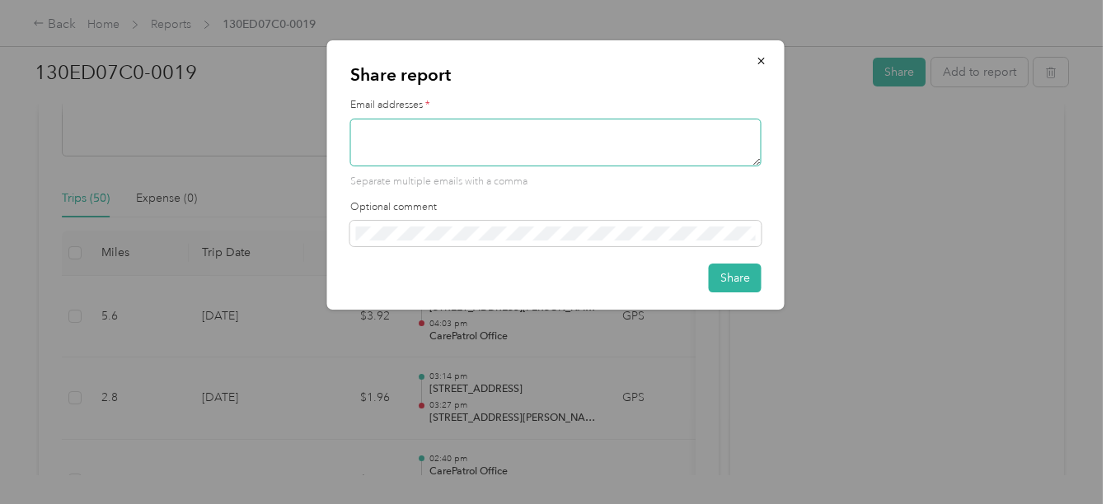
click at [431, 144] on textarea at bounding box center [555, 143] width 411 height 48
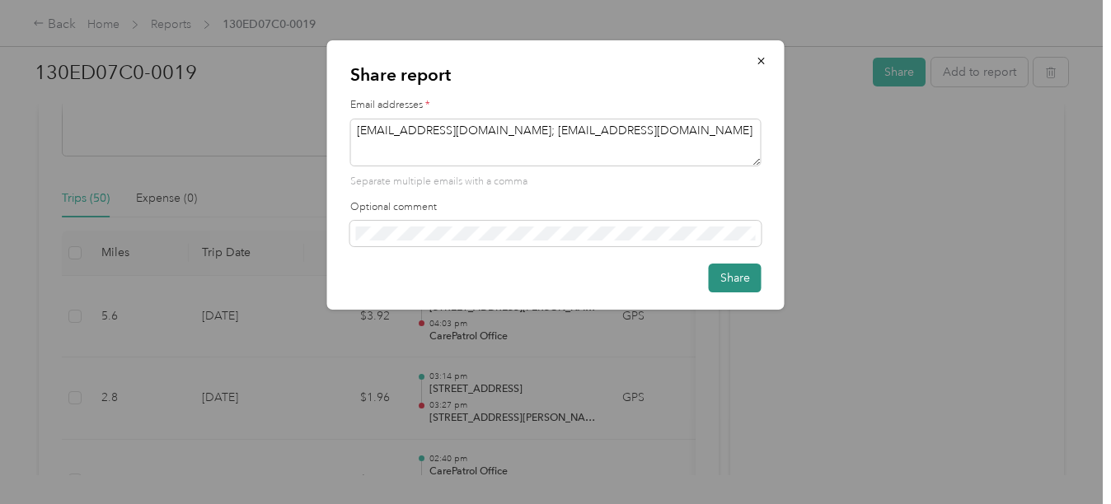
type textarea "nwake@carepatrol.com; edurian@carepatrol.com"
click at [728, 274] on button "Share" at bounding box center [735, 278] width 53 height 29
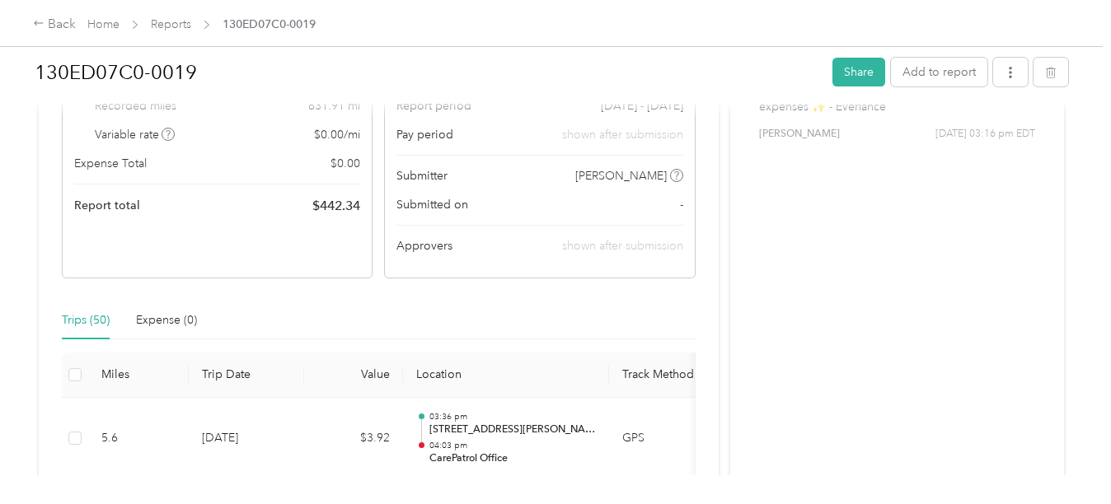
scroll to position [0, 0]
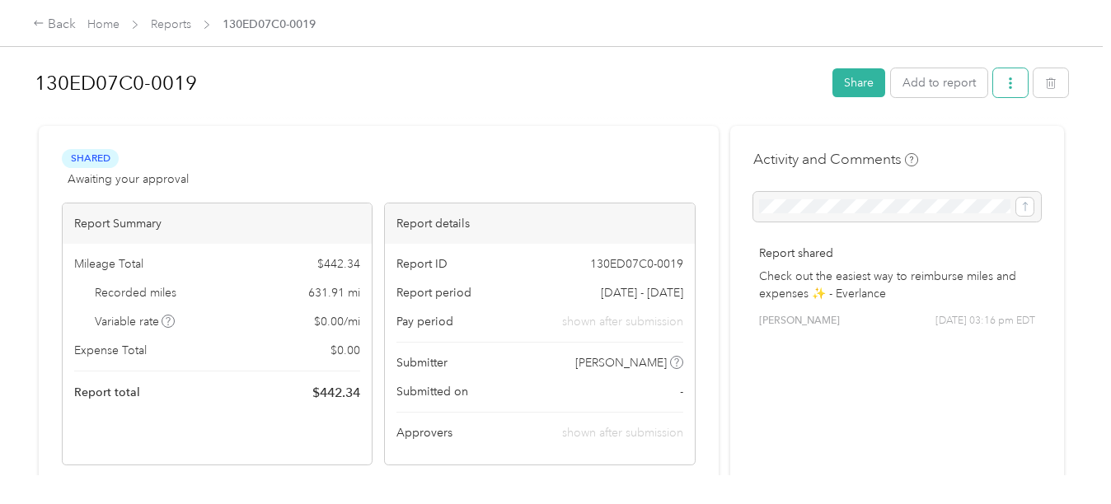
click at [997, 87] on button "button" at bounding box center [1010, 82] width 35 height 29
click at [990, 107] on span "Copy share link" at bounding box center [972, 114] width 81 height 17
